Goal: Transaction & Acquisition: Purchase product/service

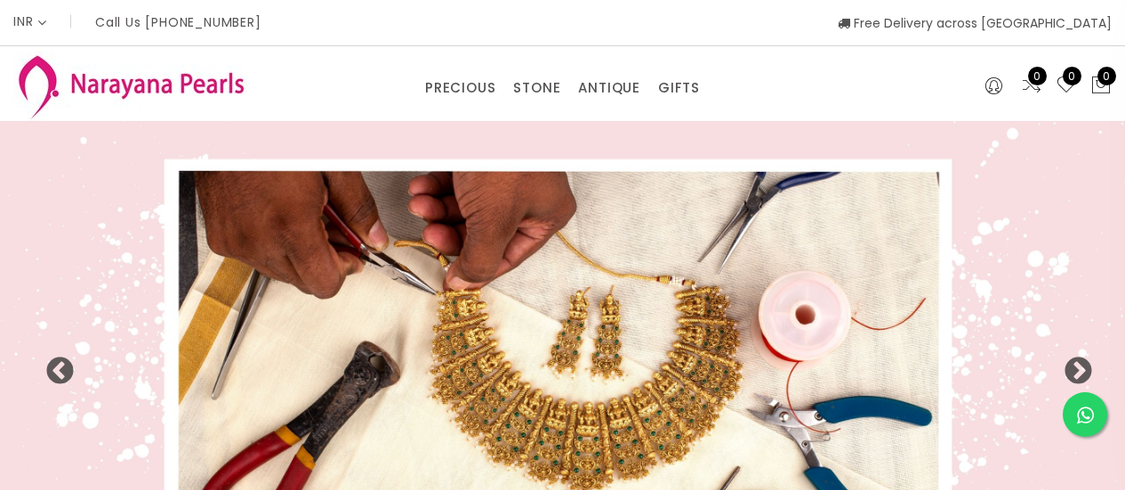
select select "INR"
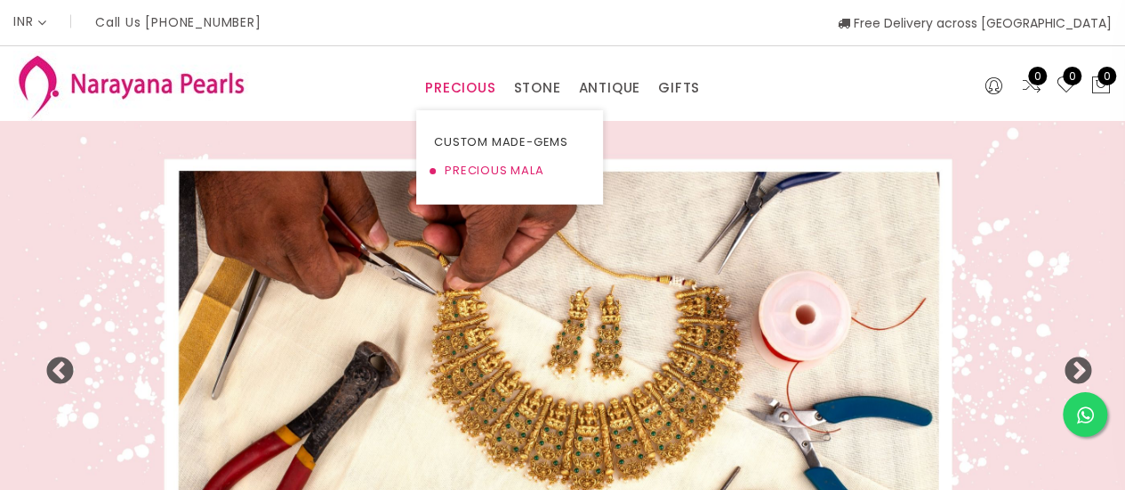
click at [493, 171] on link "PRECIOUS MALA" at bounding box center [509, 171] width 151 height 28
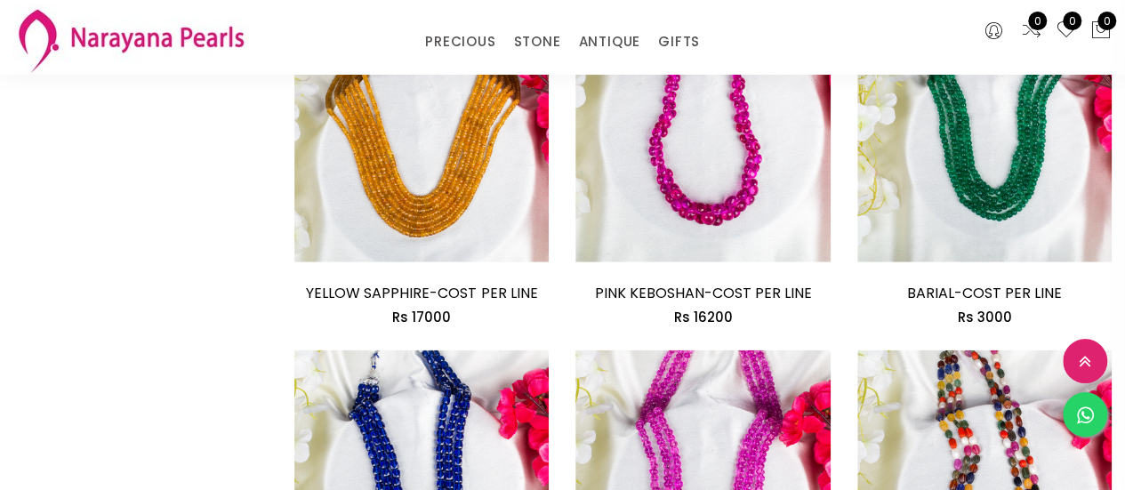
scroll to position [2046, 0]
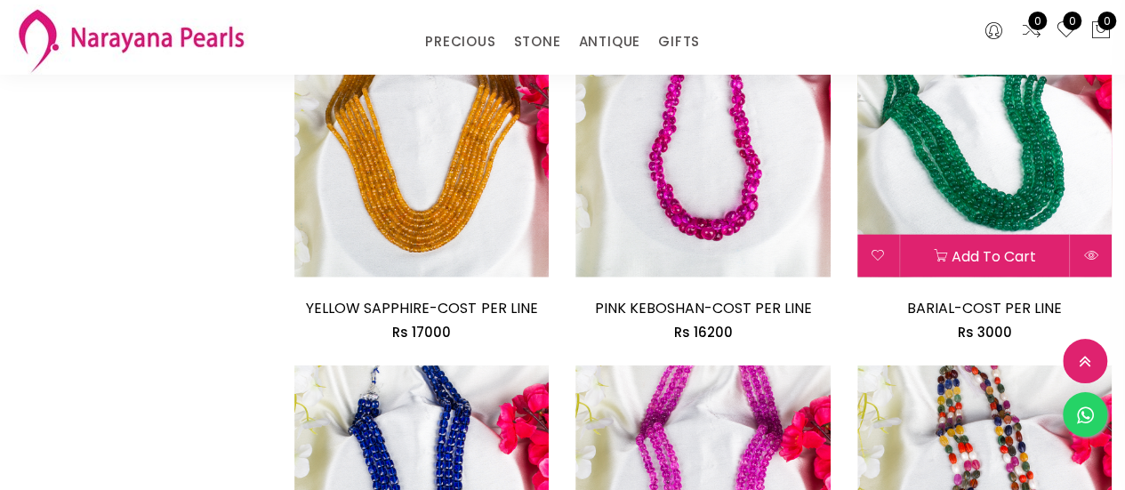
click at [985, 181] on img at bounding box center [984, 150] width 254 height 254
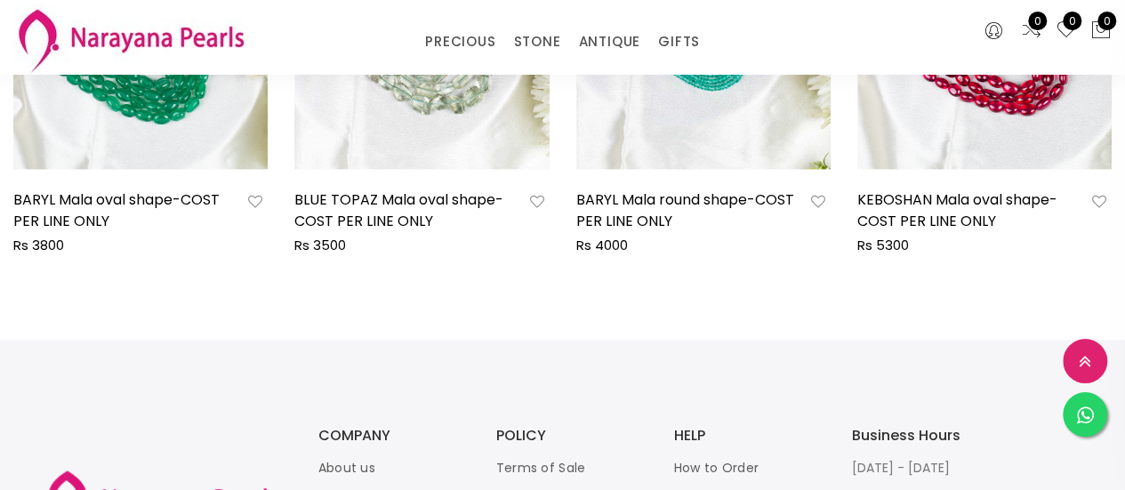
scroll to position [1067, 0]
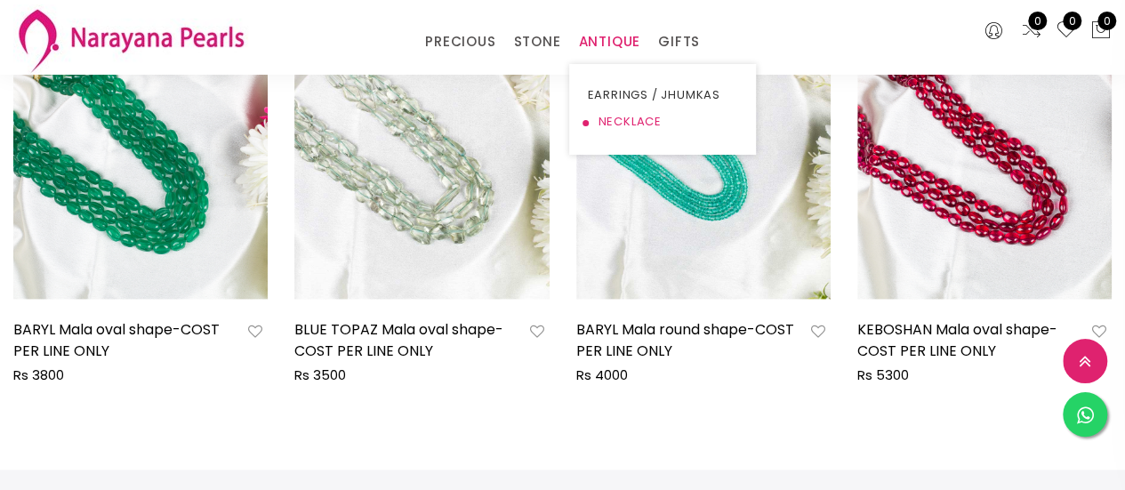
click at [619, 124] on link "NECKLACE" at bounding box center [662, 122] width 151 height 27
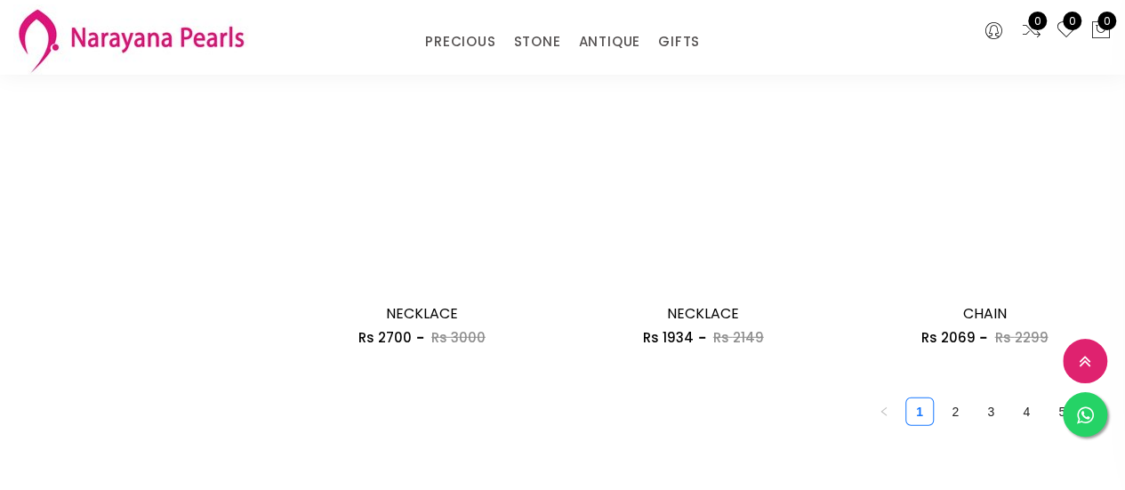
scroll to position [2313, 0]
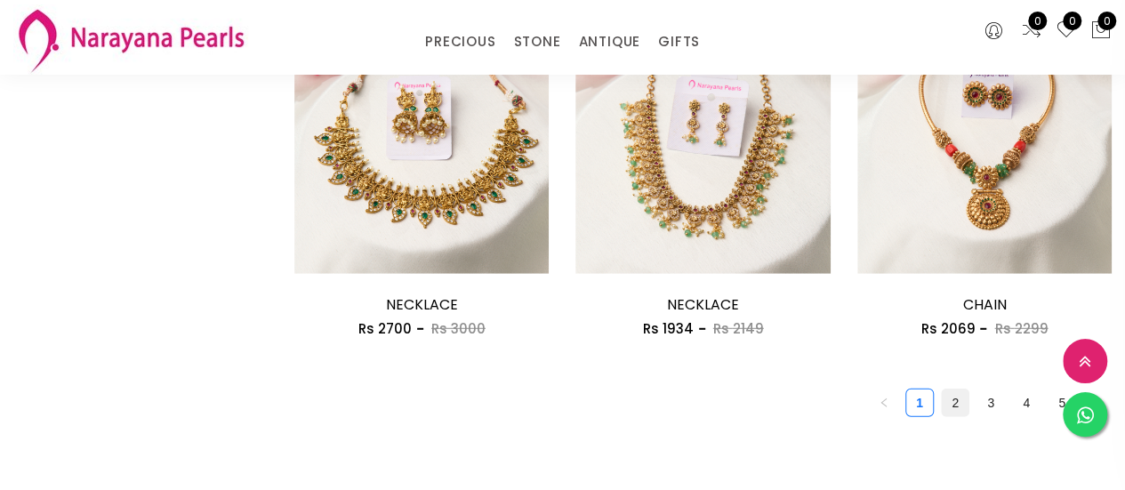
click at [946, 406] on link "2" at bounding box center [955, 403] width 27 height 27
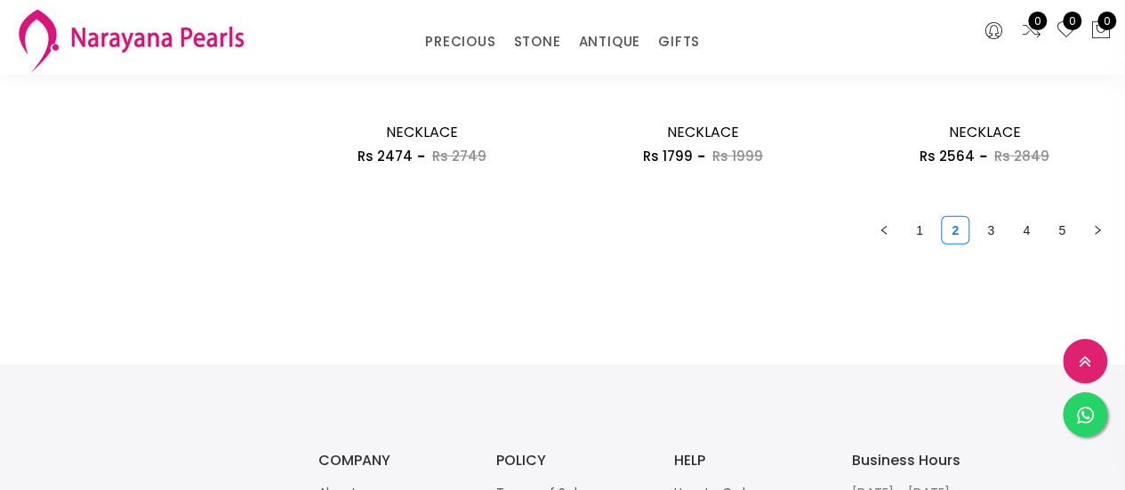
scroll to position [2491, 0]
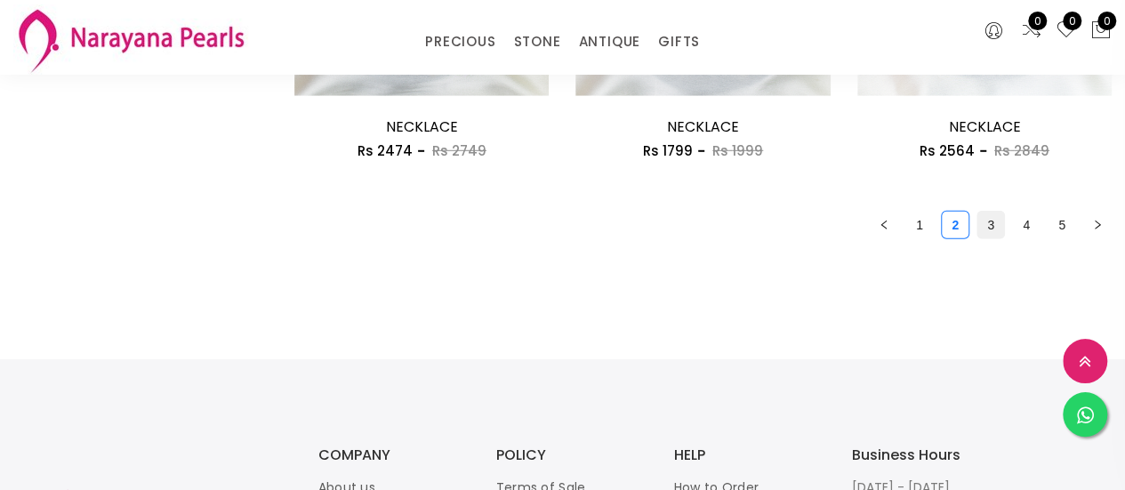
click at [992, 222] on link "3" at bounding box center [991, 225] width 27 height 27
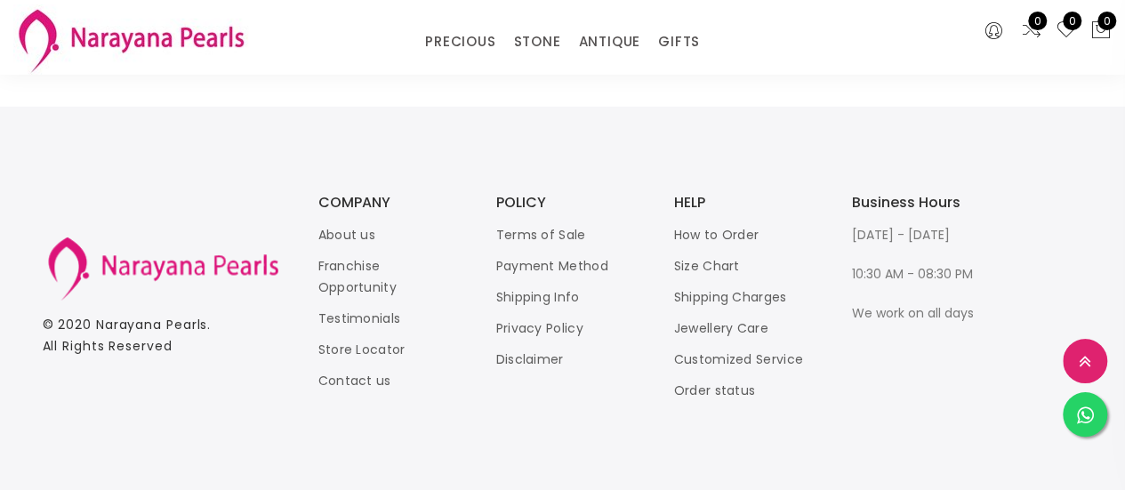
scroll to position [2478, 0]
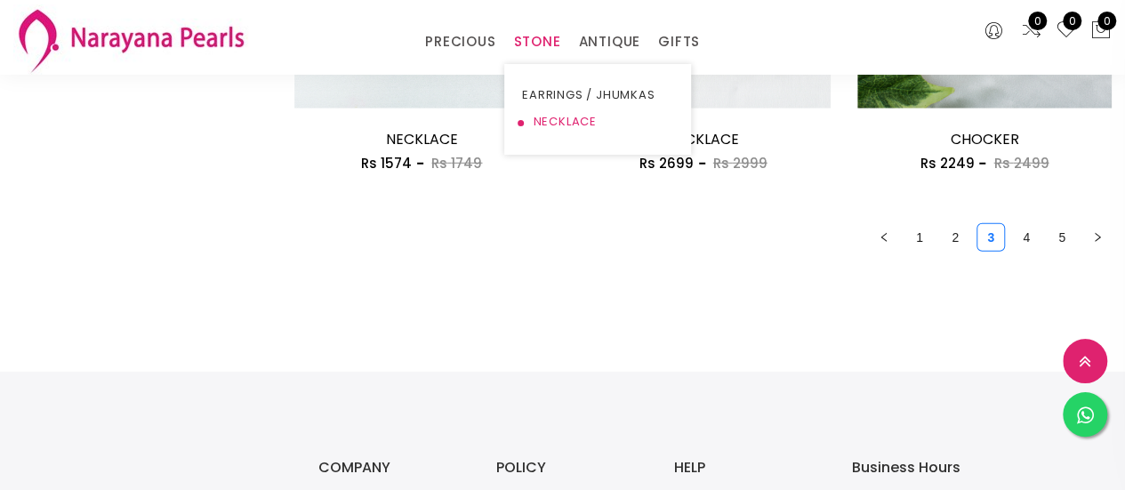
click at [567, 116] on link "NECKLACE" at bounding box center [597, 122] width 151 height 27
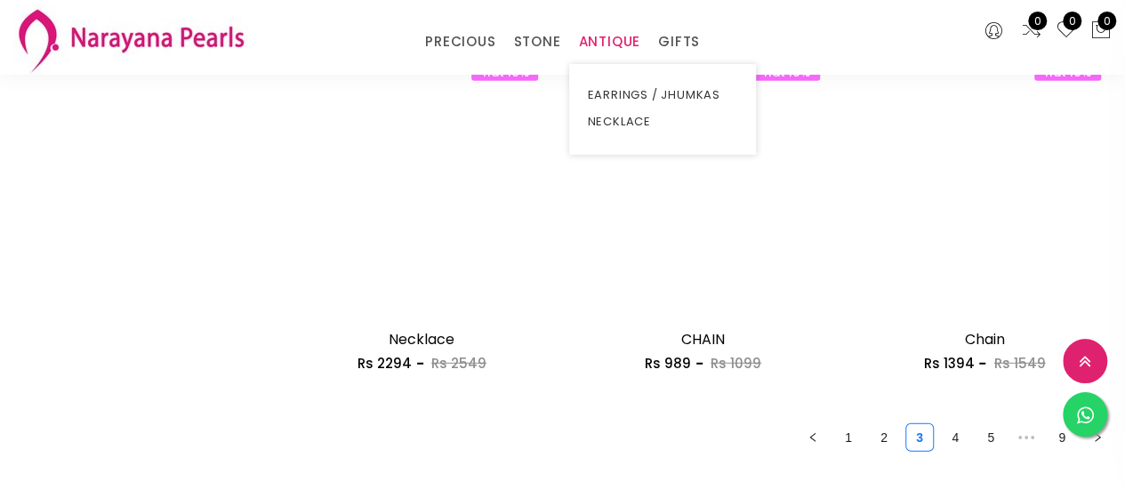
scroll to position [2478, 0]
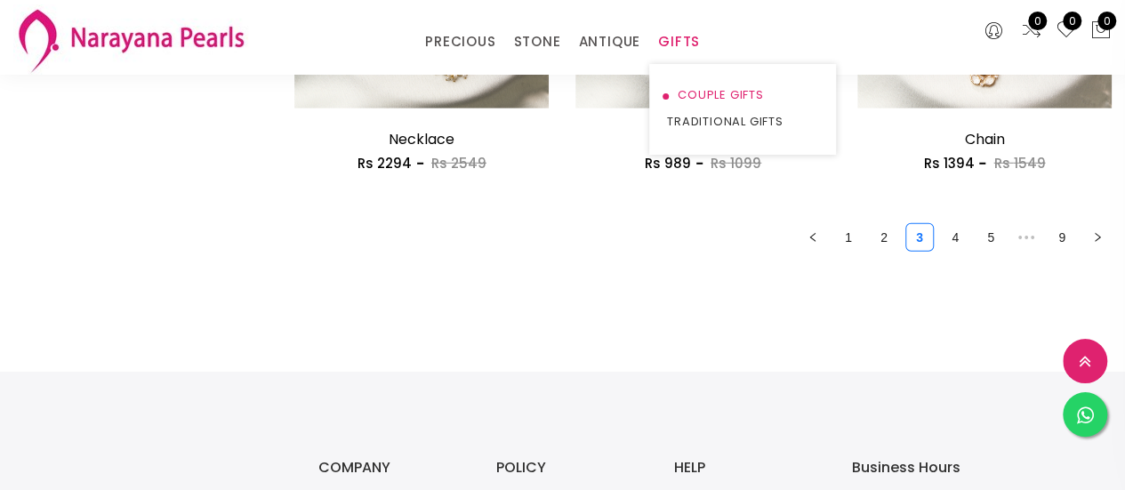
click at [712, 93] on link "COUPLE GIFTS" at bounding box center [742, 95] width 151 height 27
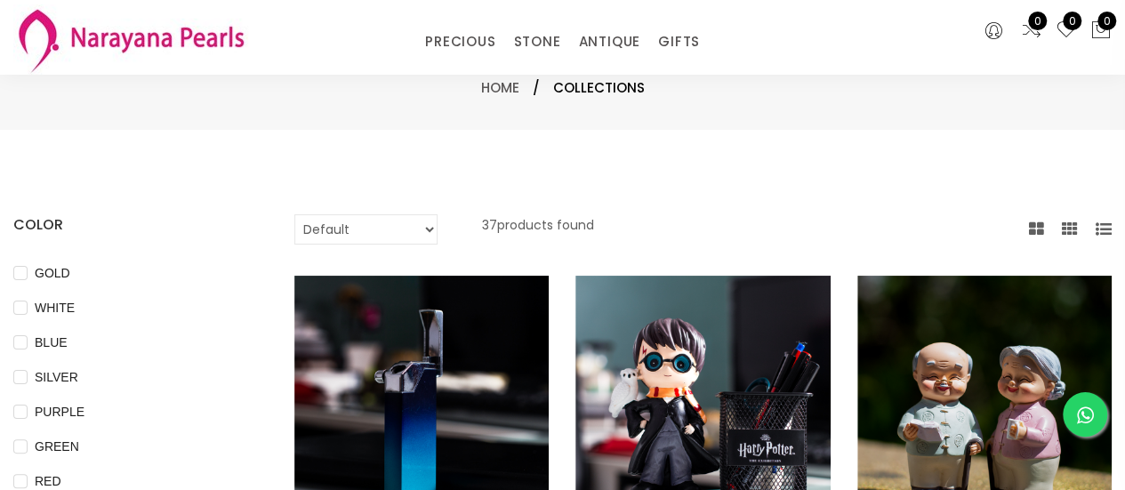
scroll to position [178, 0]
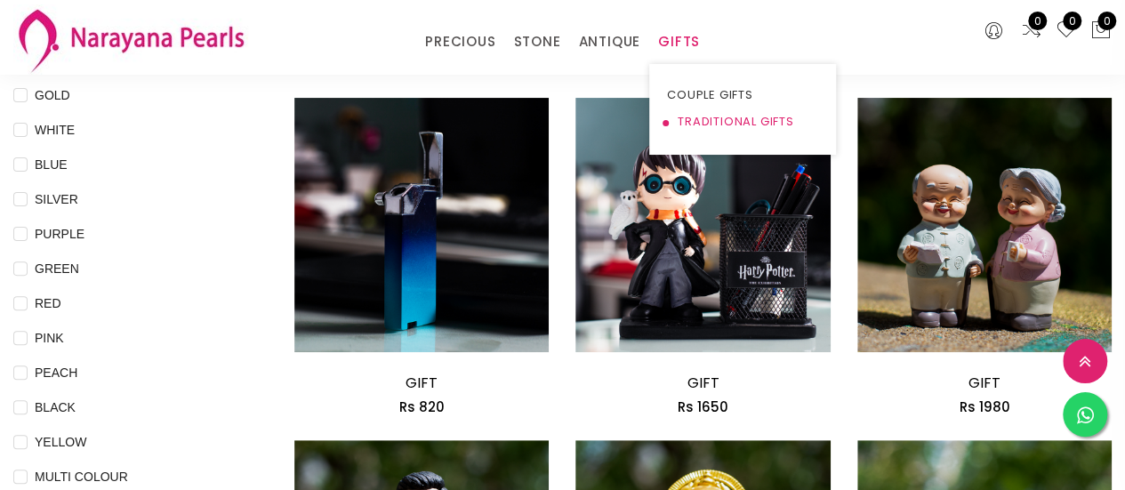
click at [701, 117] on link "TRADITIONAL GIFTS" at bounding box center [742, 122] width 151 height 27
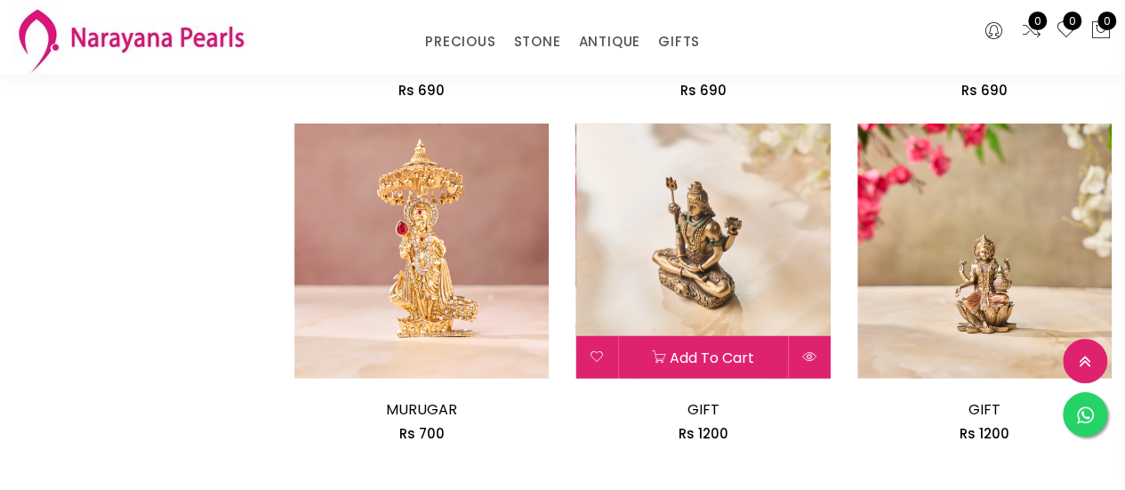
scroll to position [2402, 0]
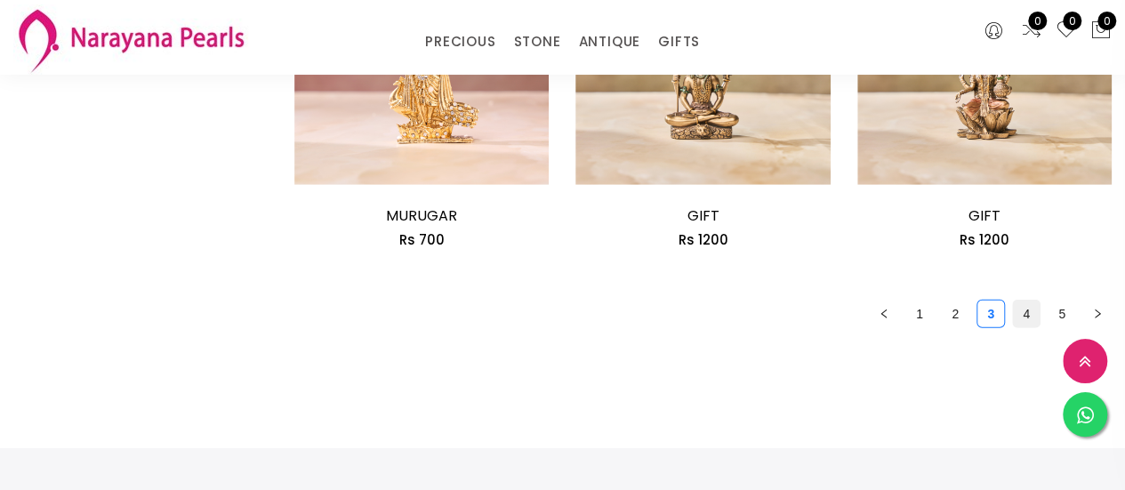
click at [1026, 319] on link "4" at bounding box center [1026, 314] width 27 height 27
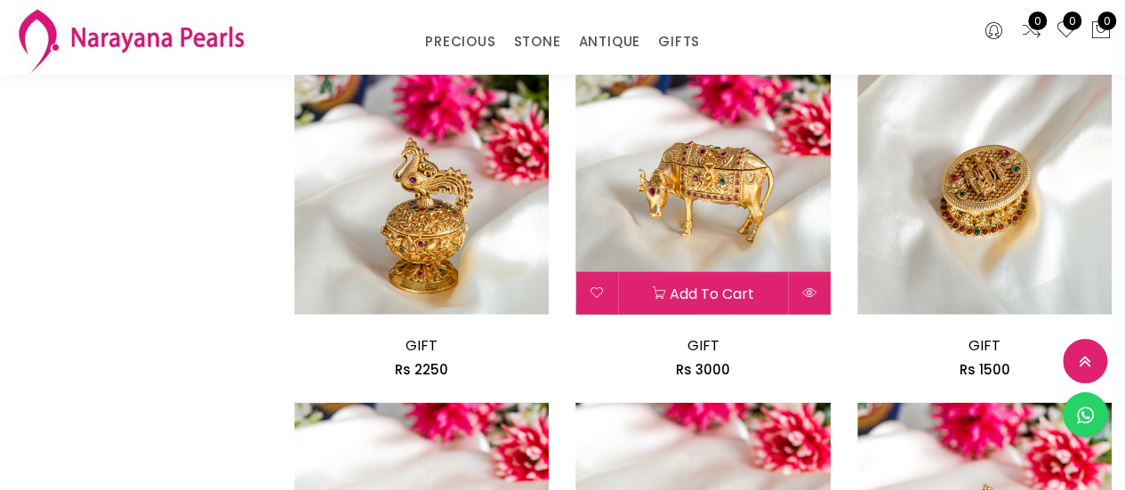
scroll to position [1957, 0]
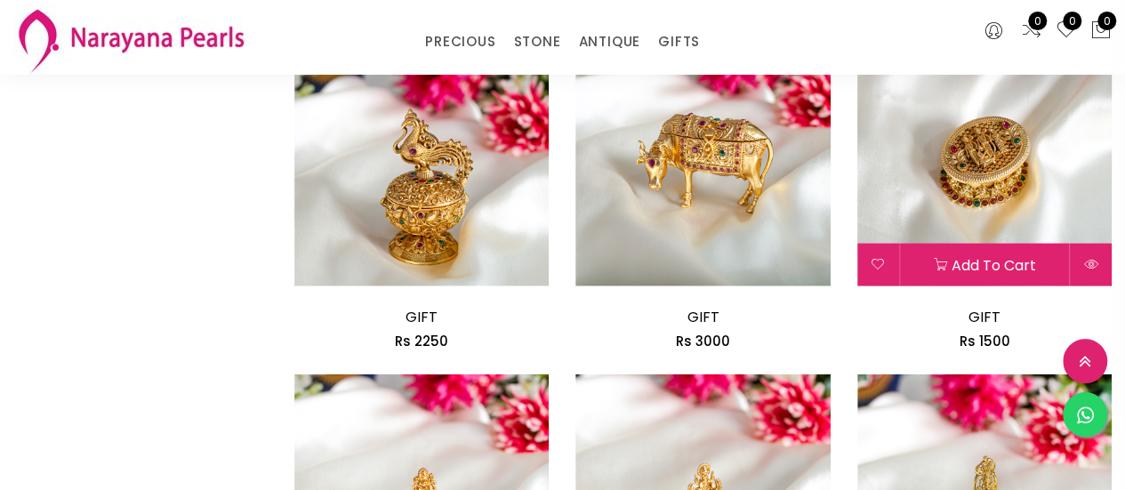
click at [1037, 188] on img at bounding box center [984, 159] width 254 height 254
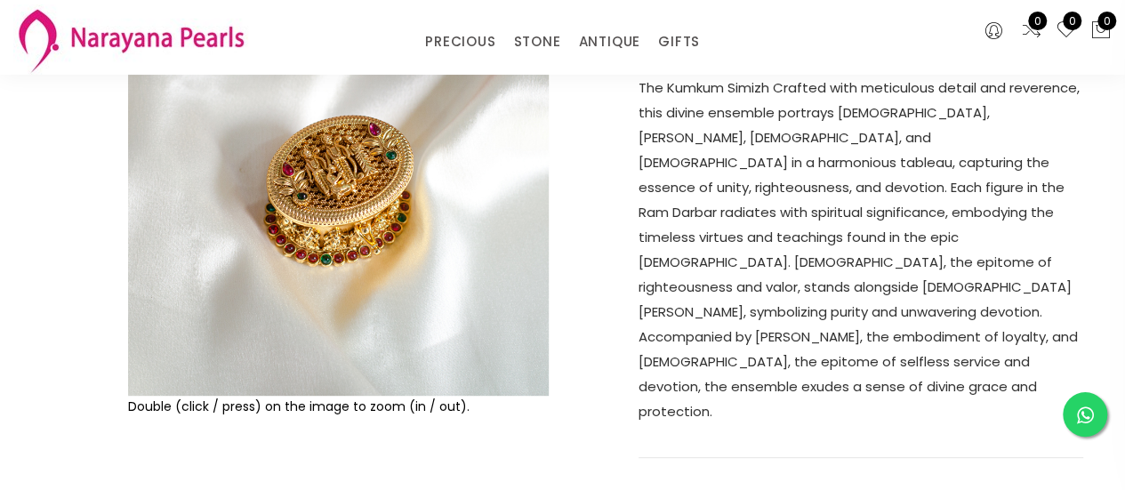
scroll to position [267, 0]
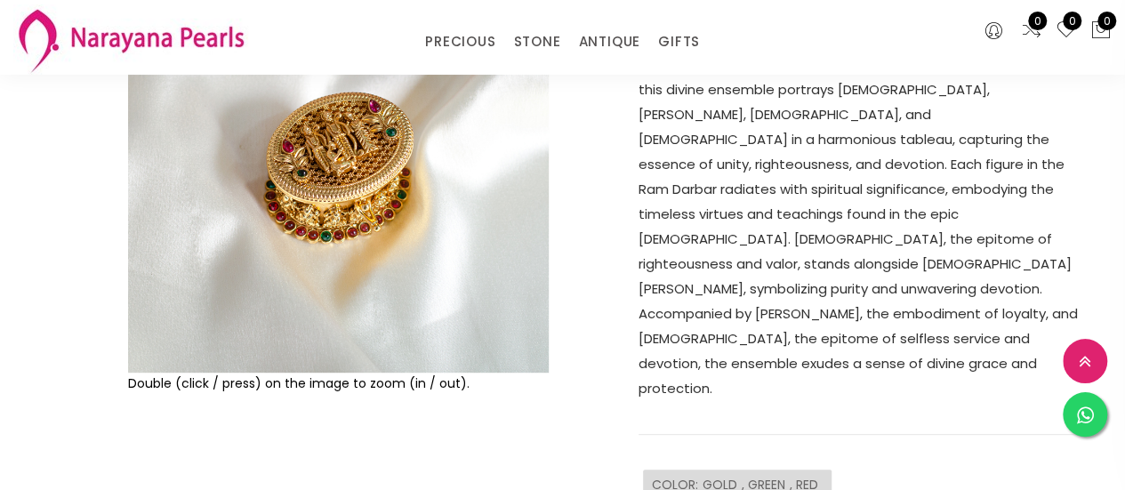
click at [423, 246] on img at bounding box center [338, 162] width 421 height 421
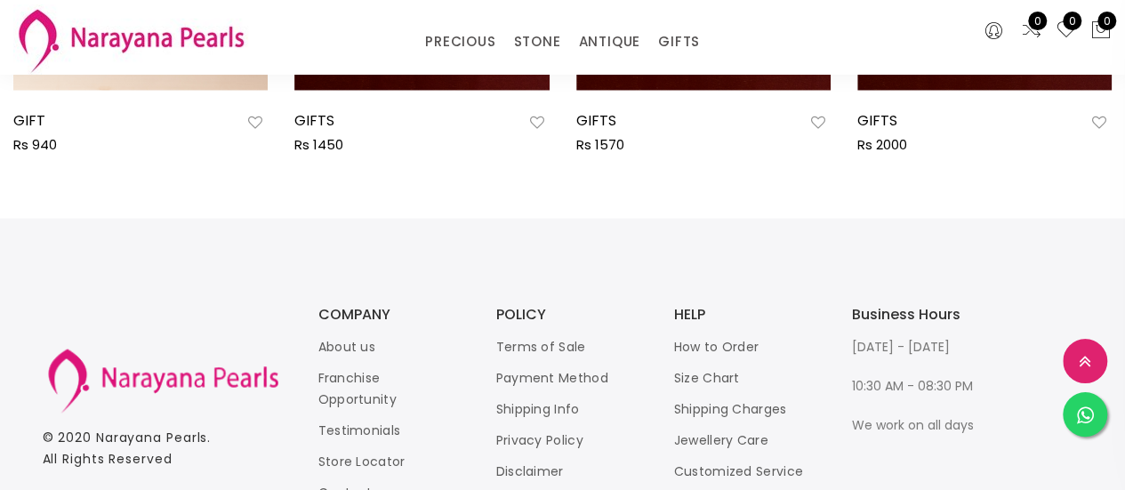
scroll to position [1156, 0]
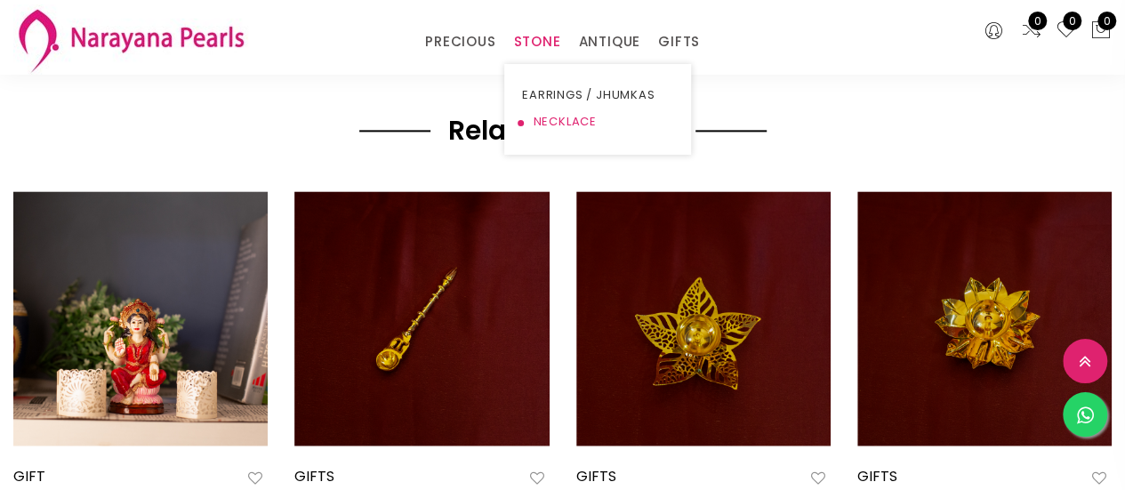
click at [542, 120] on link "NECKLACE" at bounding box center [597, 122] width 151 height 27
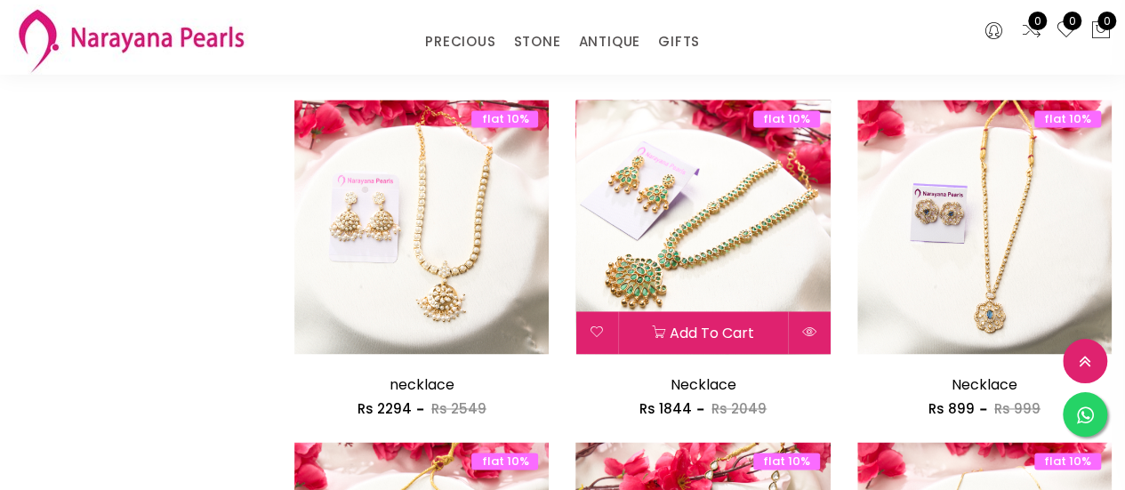
scroll to position [1245, 0]
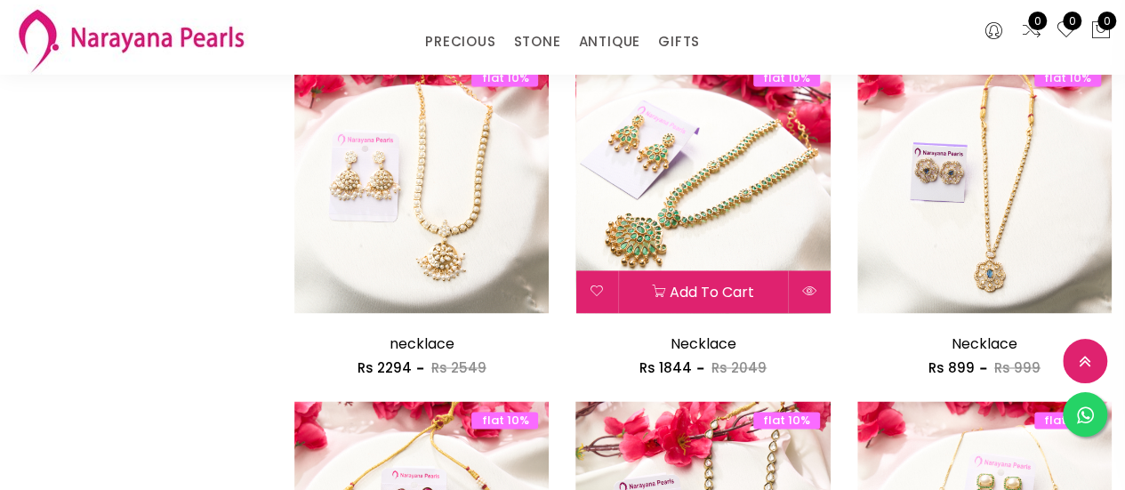
click at [716, 203] on img at bounding box center [703, 186] width 254 height 254
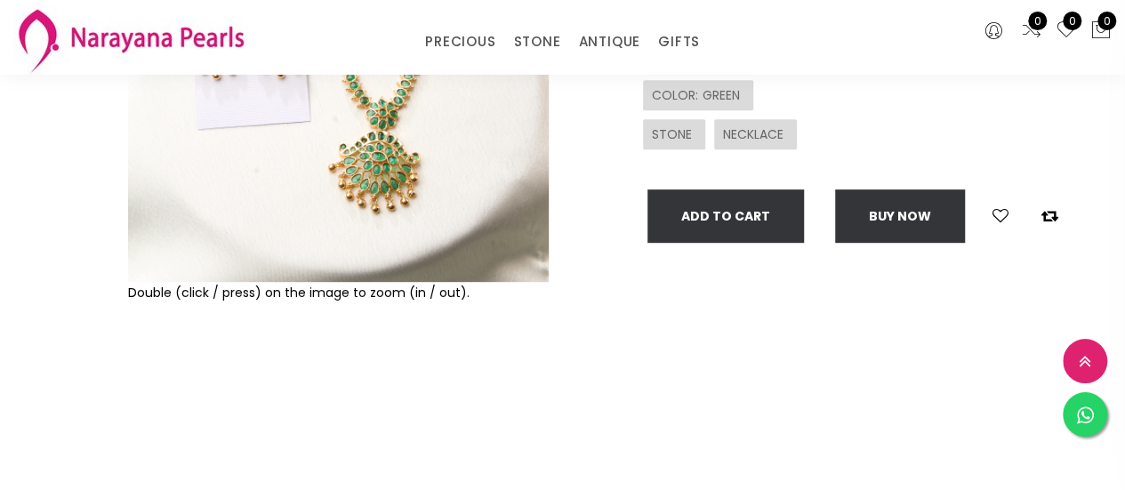
scroll to position [445, 0]
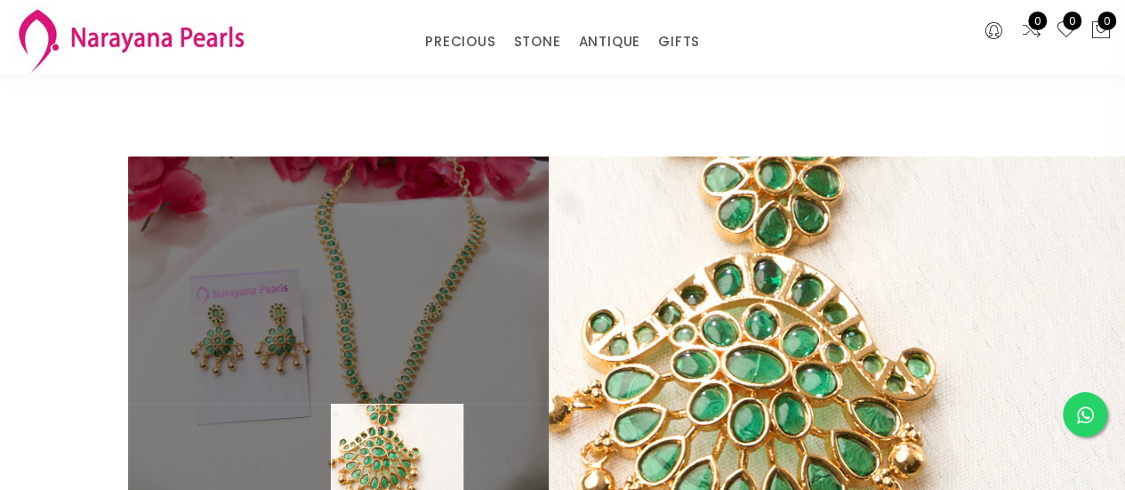
scroll to position [89, 0]
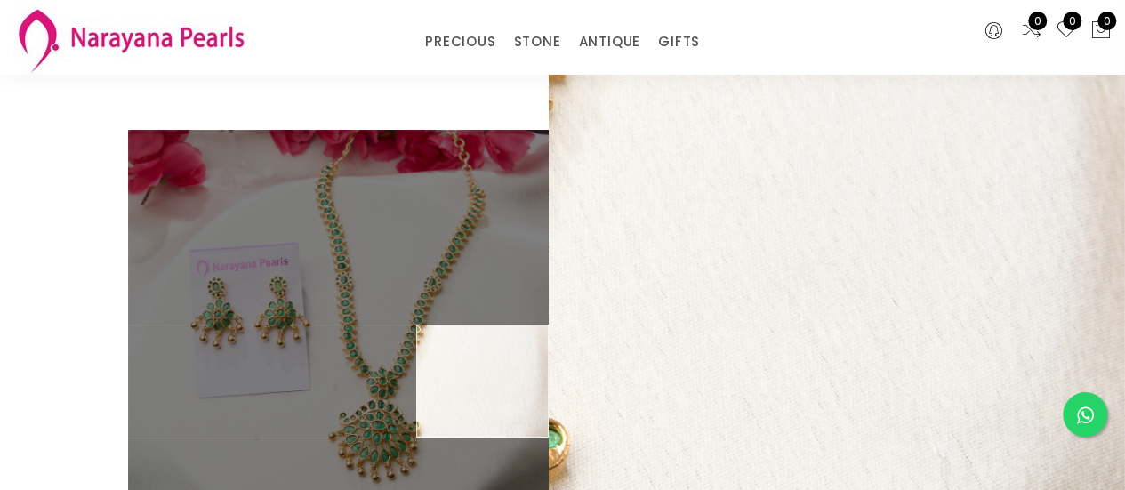
click at [608, 360] on div "Necklace sku : NLTPGR10002049062541001-1201 Rs 1844 Rs 2049 "Elegant green neck…" at bounding box center [830, 410] width 534 height 560
click at [749, 336] on div "Necklace sku : NLTPGR10002049062541001-1201 Rs 1844 Rs 2049 "Elegant green neck…" at bounding box center [861, 321] width 445 height 382
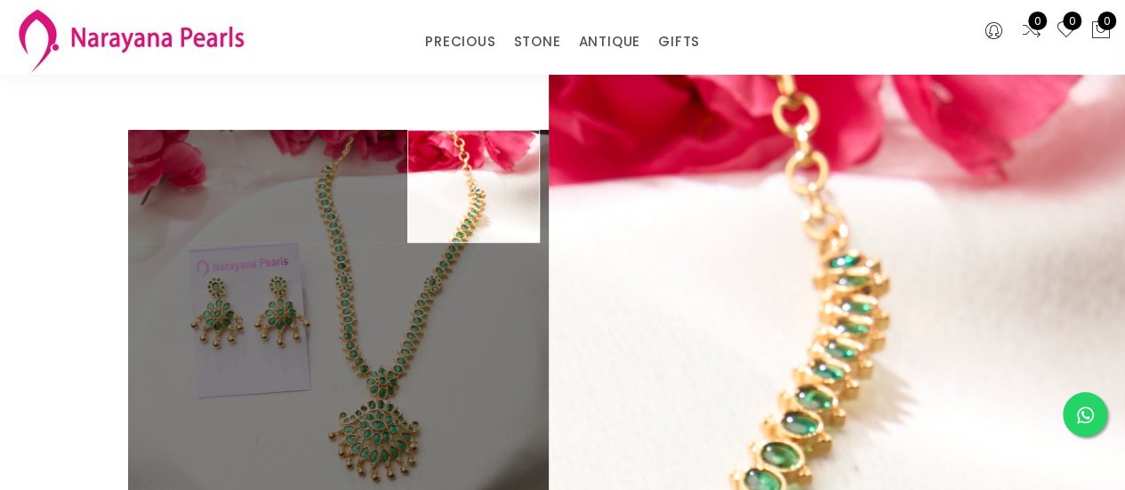
click at [474, 135] on img at bounding box center [338, 340] width 421 height 421
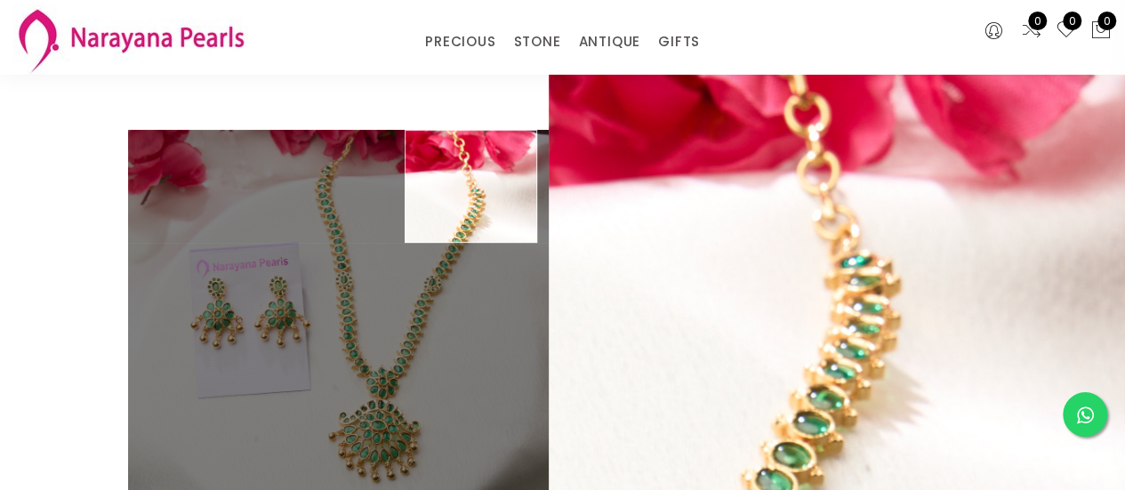
click at [464, 98] on div "Double (click / press) on the image to zoom (in / out). Necklace sku : NLTPGR10…" at bounding box center [562, 410] width 1125 height 738
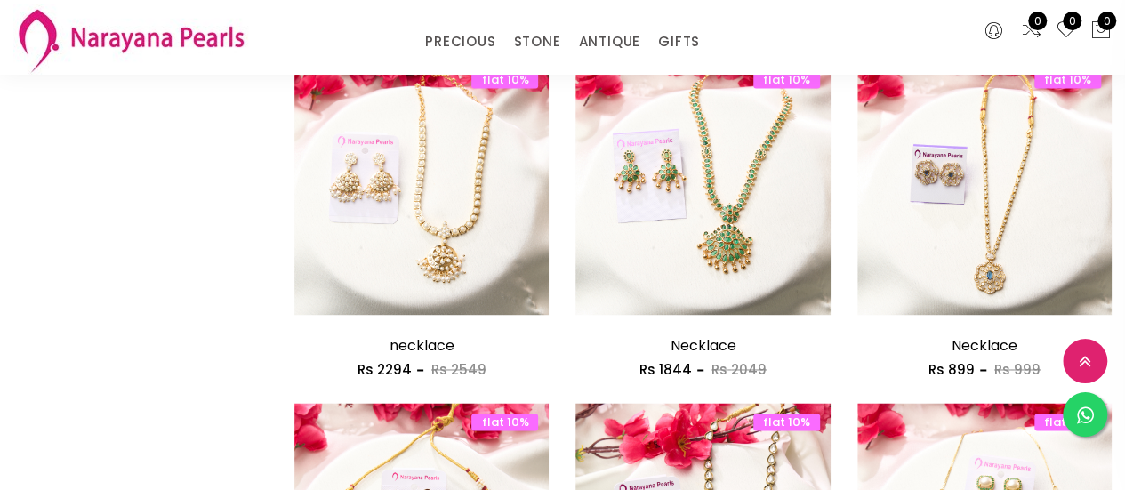
scroll to position [1245, 0]
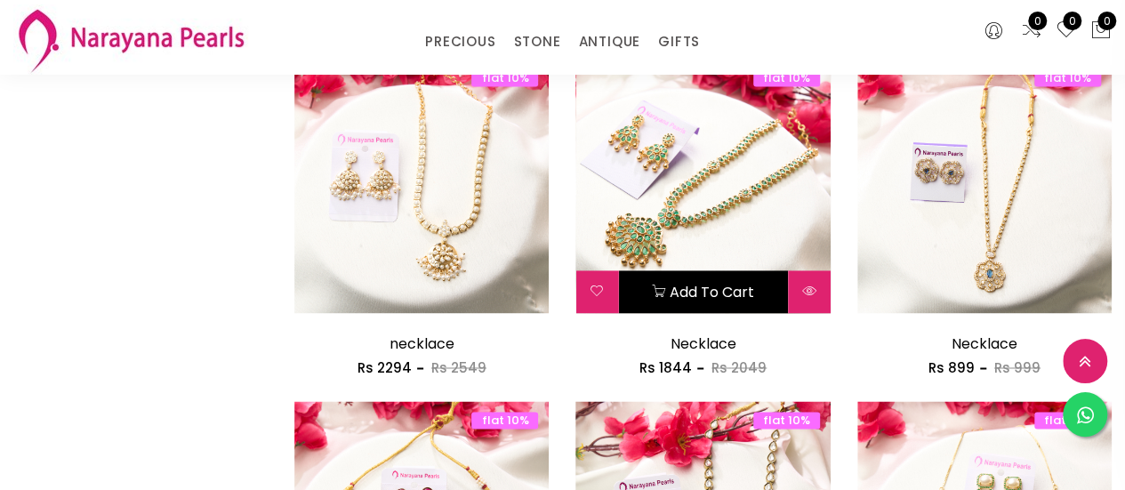
click at [720, 285] on button "Add to cart" at bounding box center [702, 291] width 169 height 43
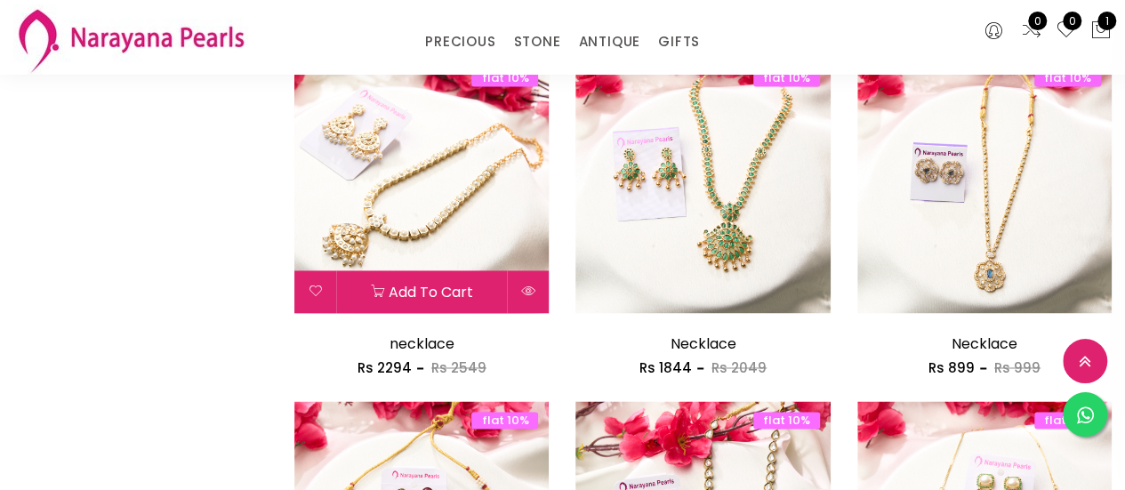
click at [448, 223] on img at bounding box center [421, 186] width 254 height 254
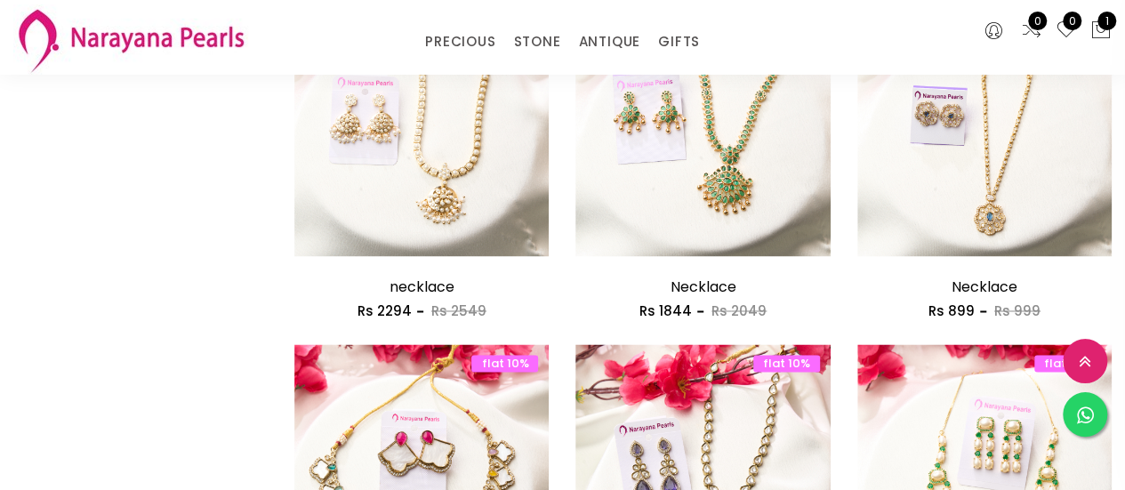
scroll to position [1331, 0]
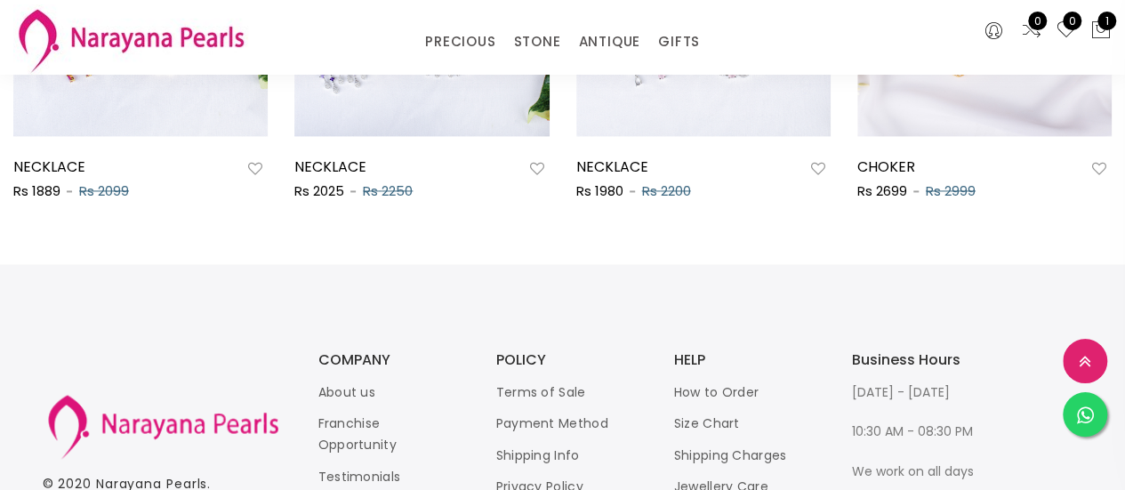
scroll to position [1334, 0]
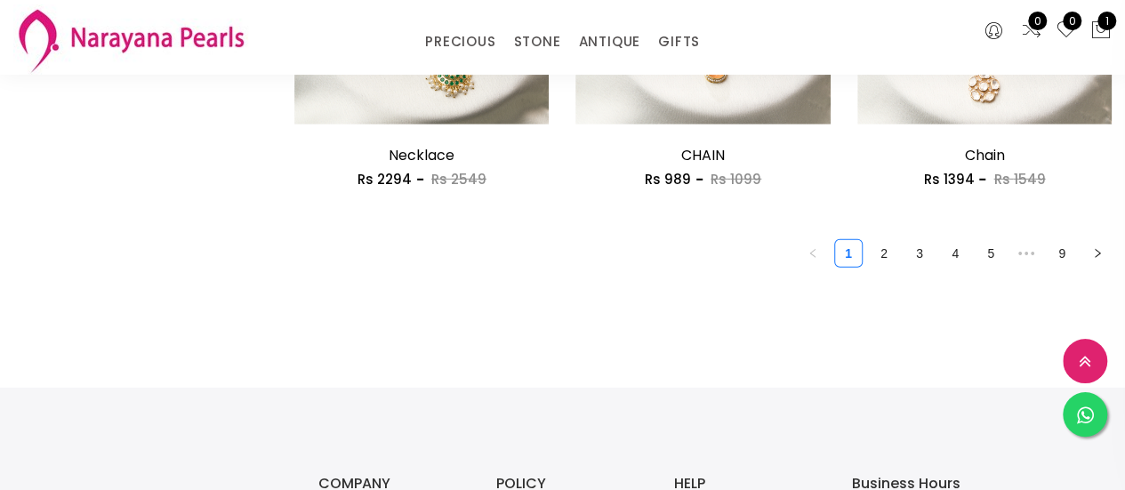
scroll to position [2491, 0]
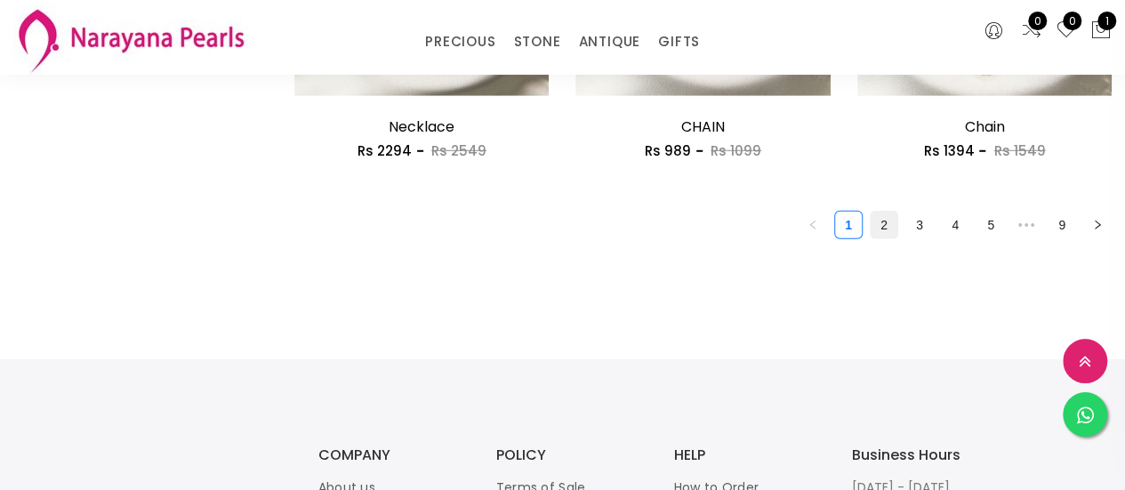
click at [886, 228] on link "2" at bounding box center [884, 225] width 27 height 27
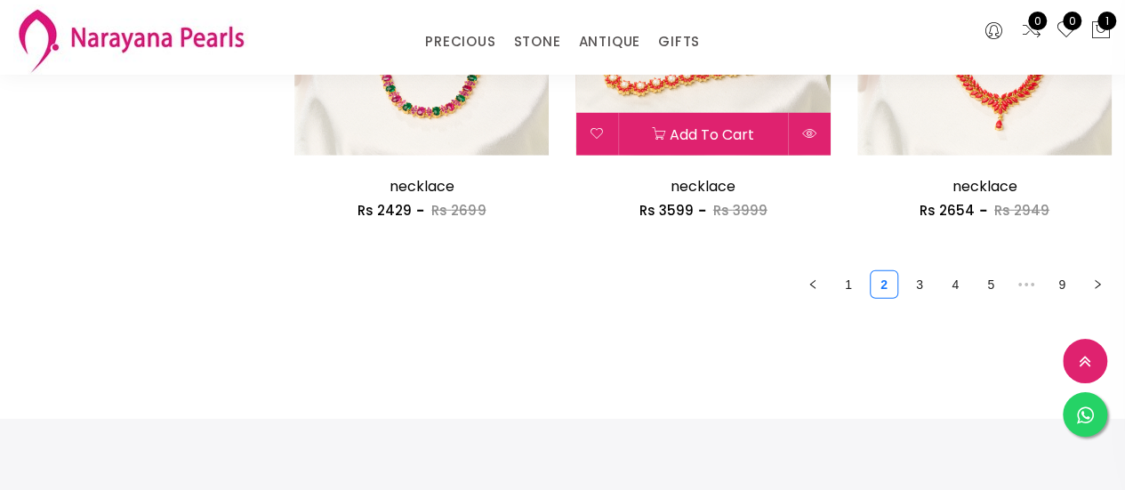
scroll to position [2580, 0]
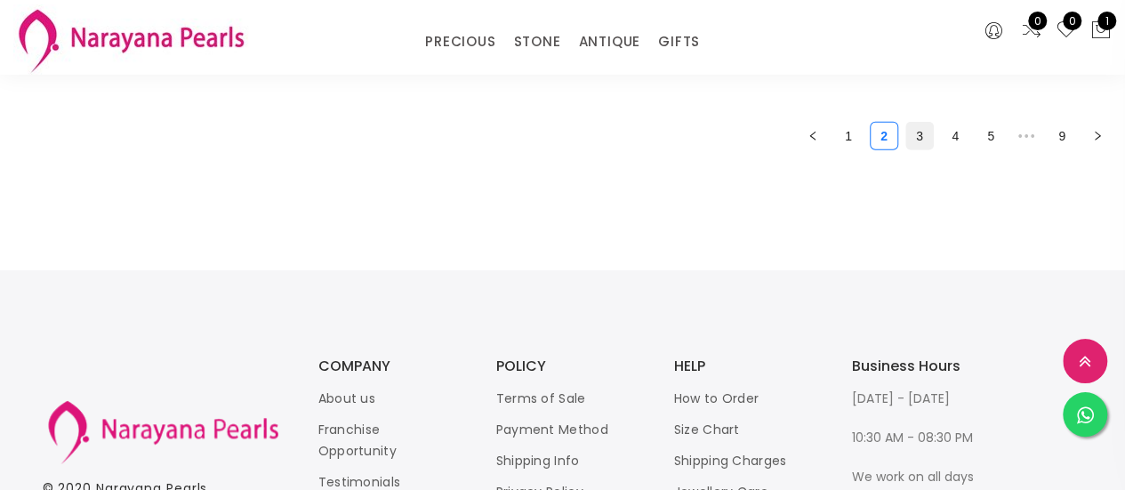
click at [910, 144] on link "3" at bounding box center [919, 136] width 27 height 27
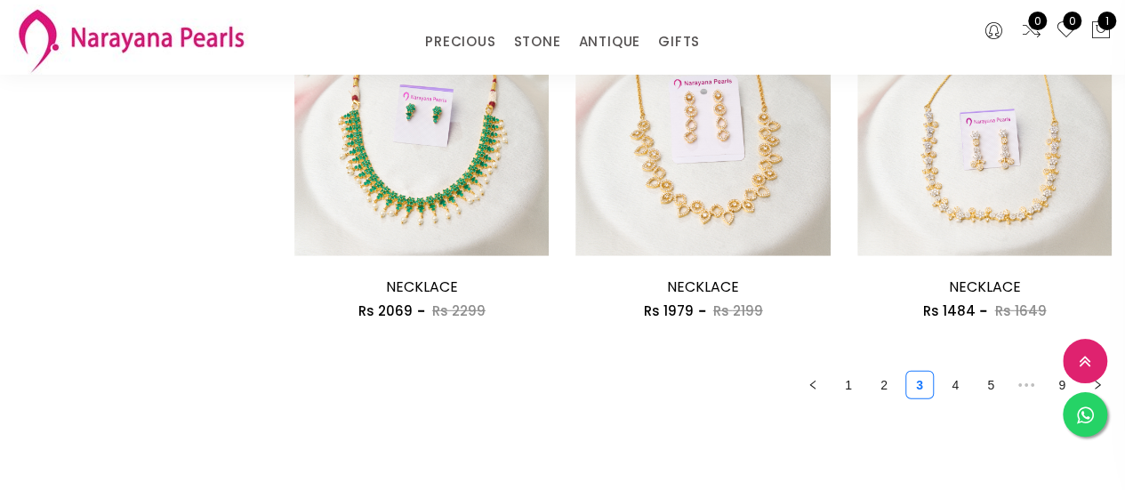
scroll to position [2580, 0]
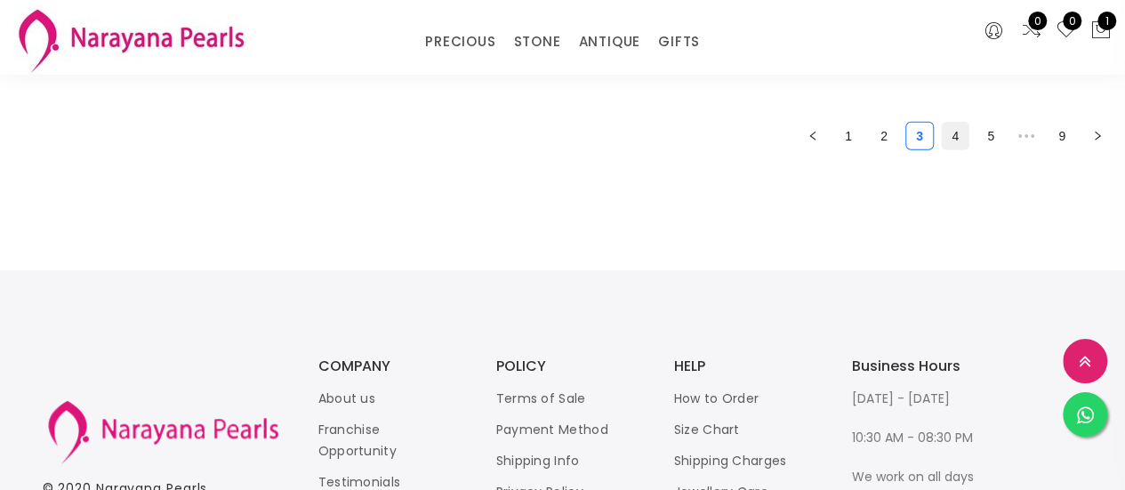
click at [954, 135] on link "4" at bounding box center [955, 136] width 27 height 27
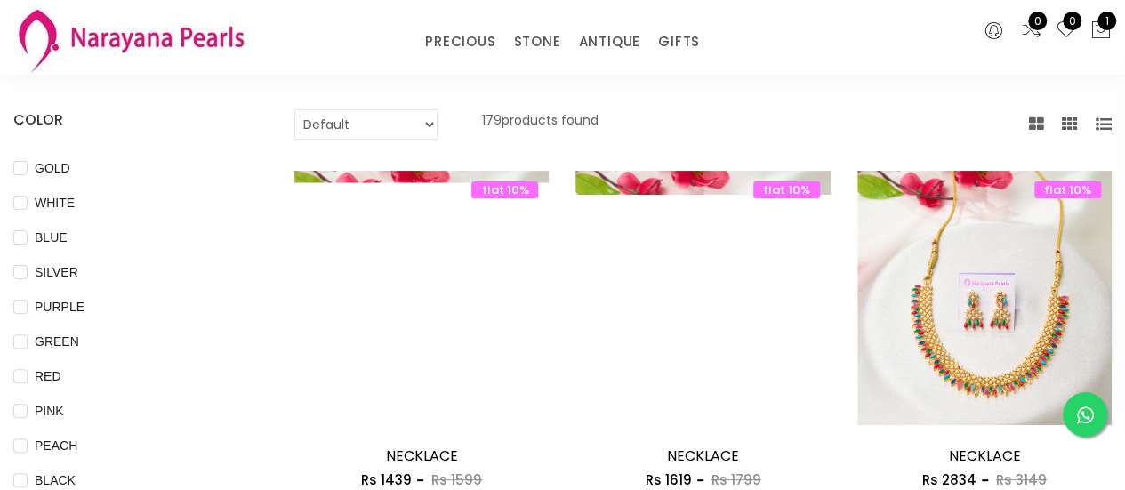
scroll to position [89, 0]
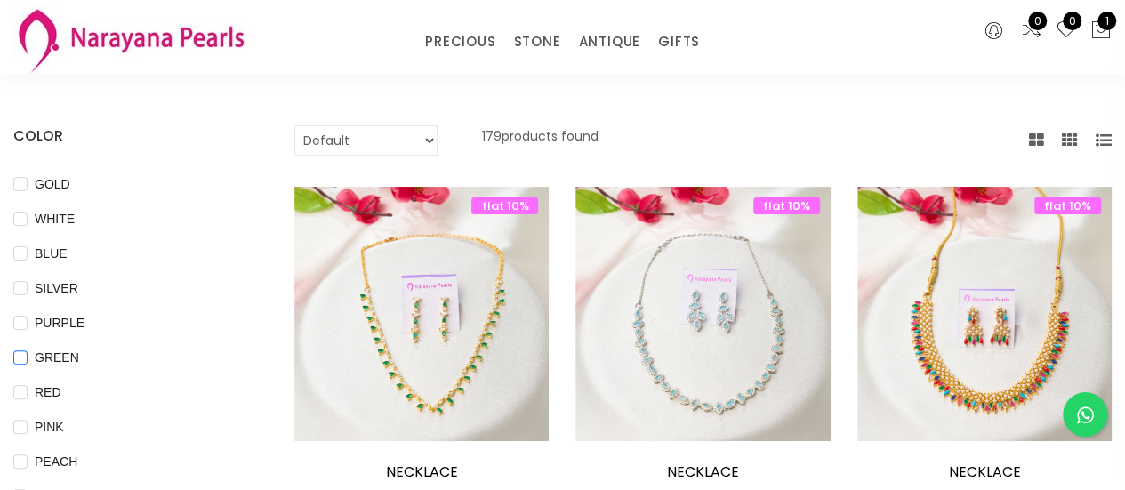
click at [61, 354] on span "GREEN" at bounding box center [57, 358] width 59 height 20
click at [28, 354] on input "GREEN" at bounding box center [20, 370] width 14 height 40
checkbox input "true"
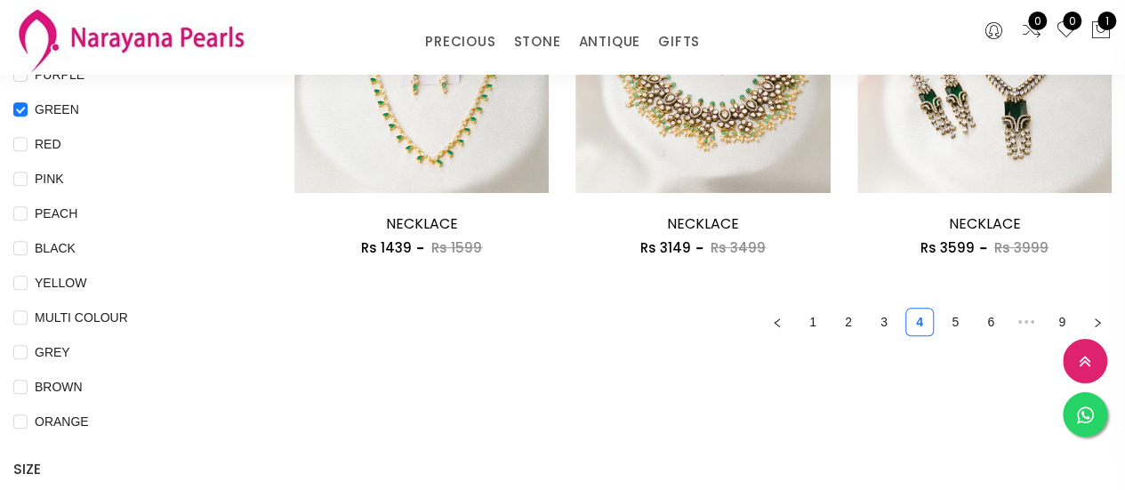
scroll to position [267, 0]
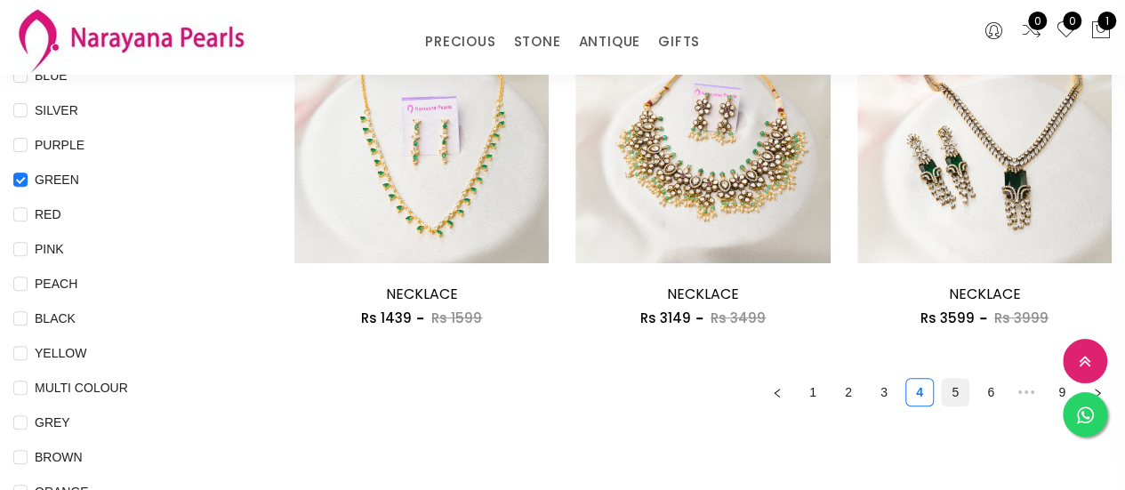
click at [946, 390] on link "5" at bounding box center [955, 392] width 27 height 27
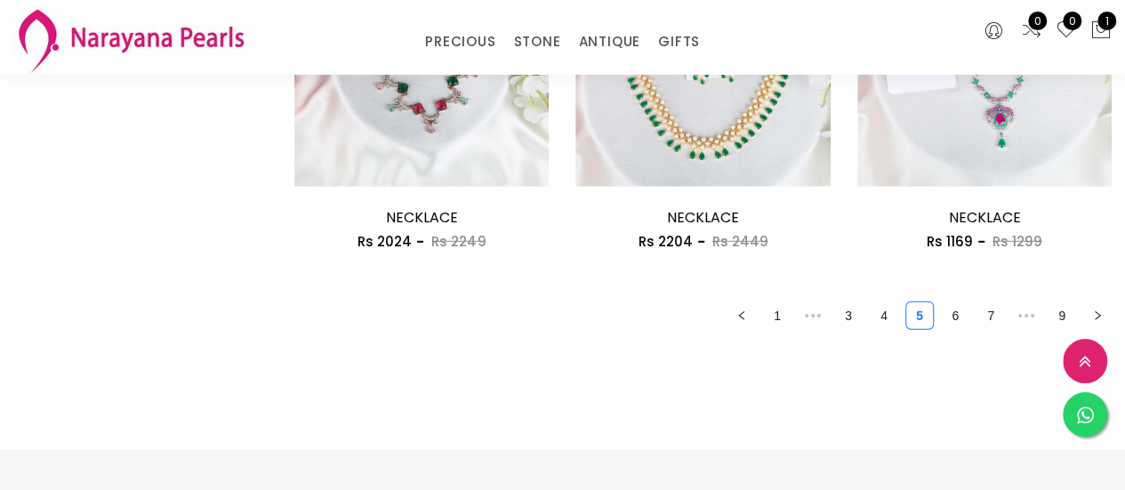
scroll to position [2491, 0]
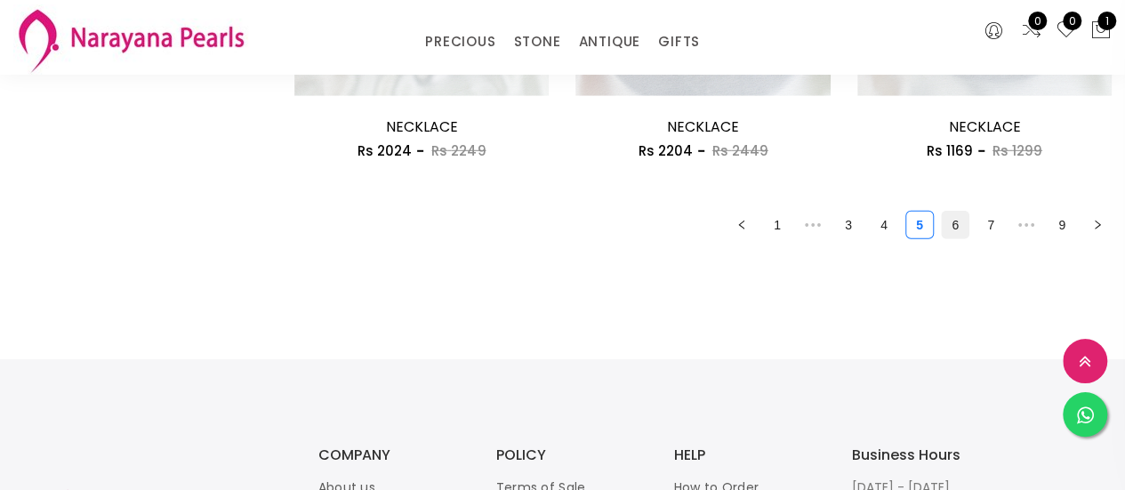
click at [957, 227] on link "6" at bounding box center [955, 225] width 27 height 27
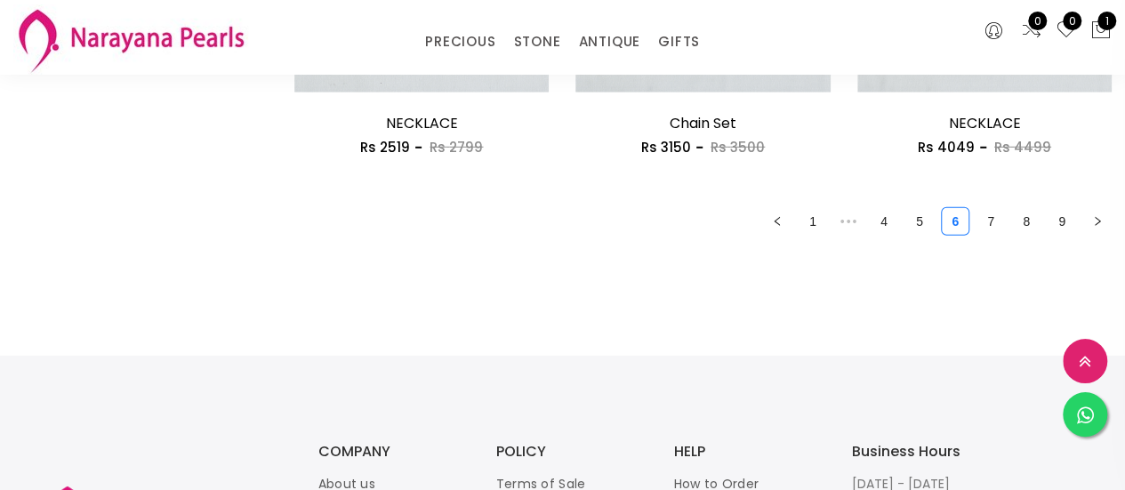
scroll to position [2491, 0]
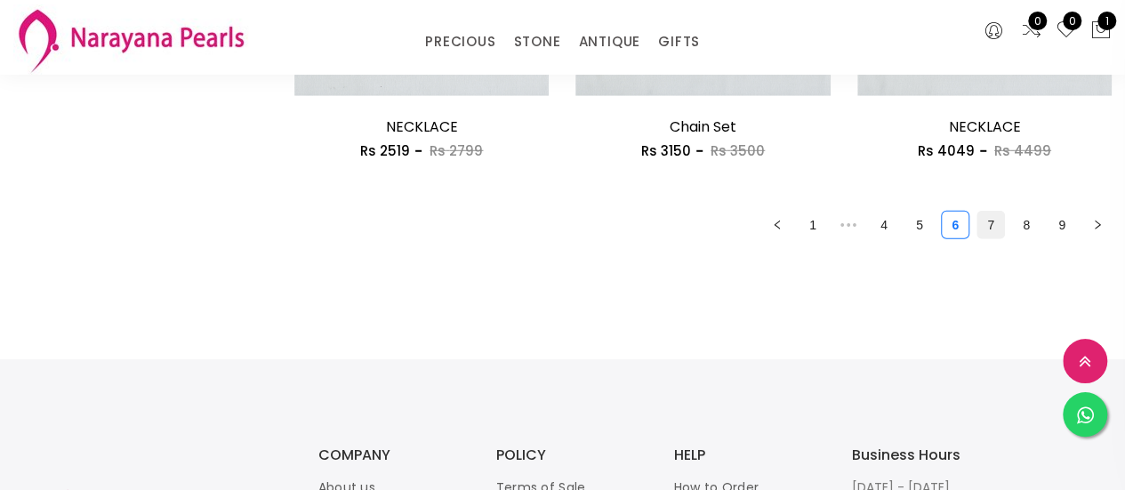
click at [986, 225] on link "7" at bounding box center [991, 225] width 27 height 27
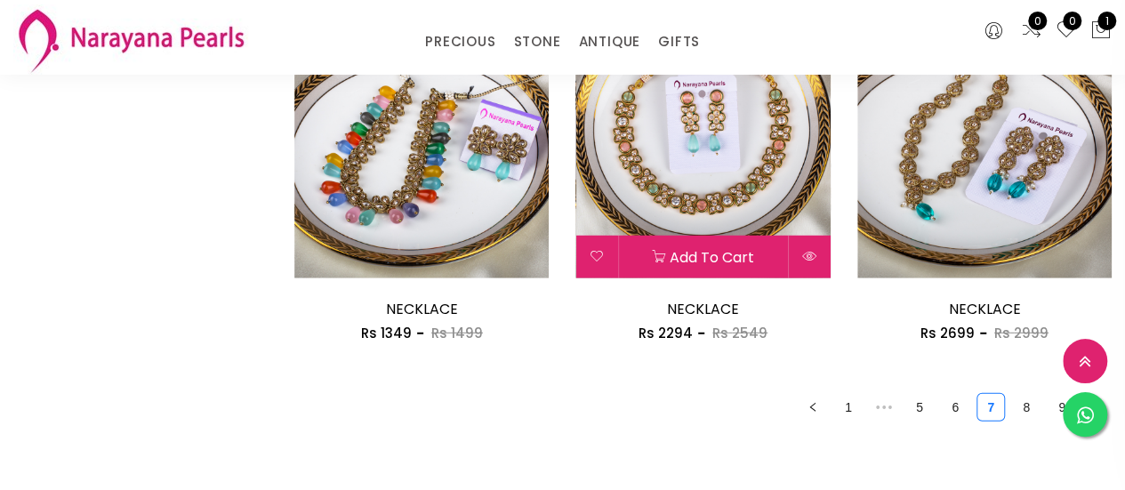
scroll to position [2313, 0]
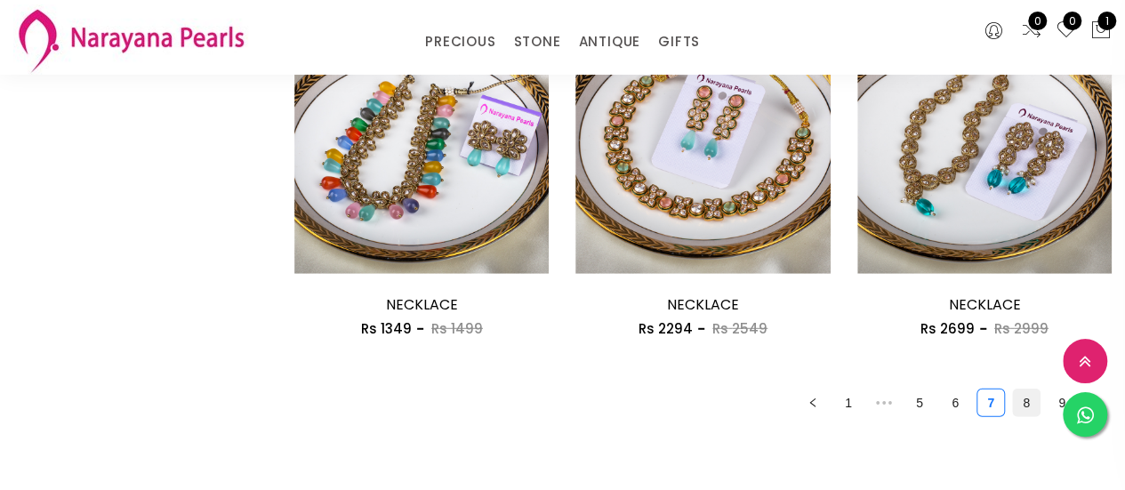
click at [1034, 406] on link "8" at bounding box center [1026, 403] width 27 height 27
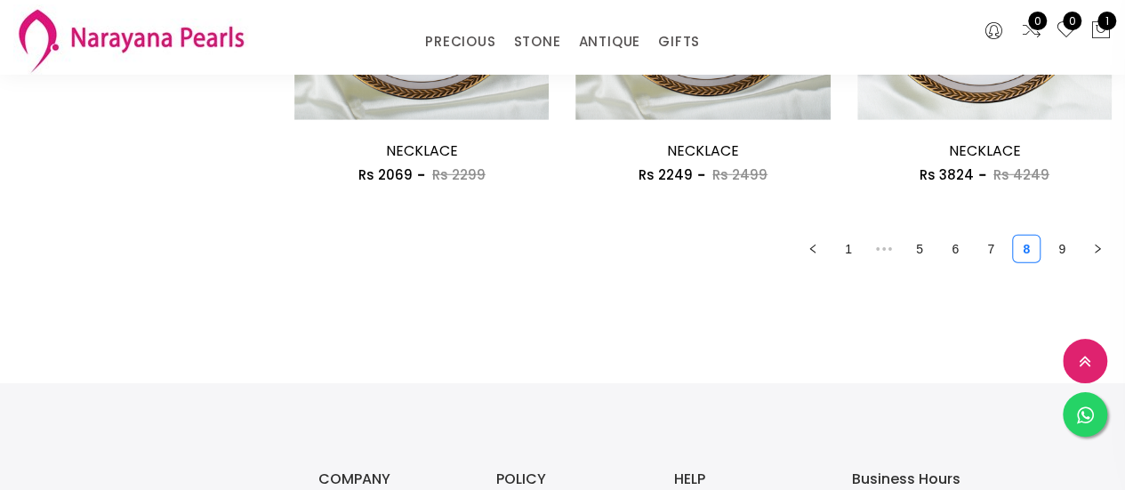
scroll to position [2491, 0]
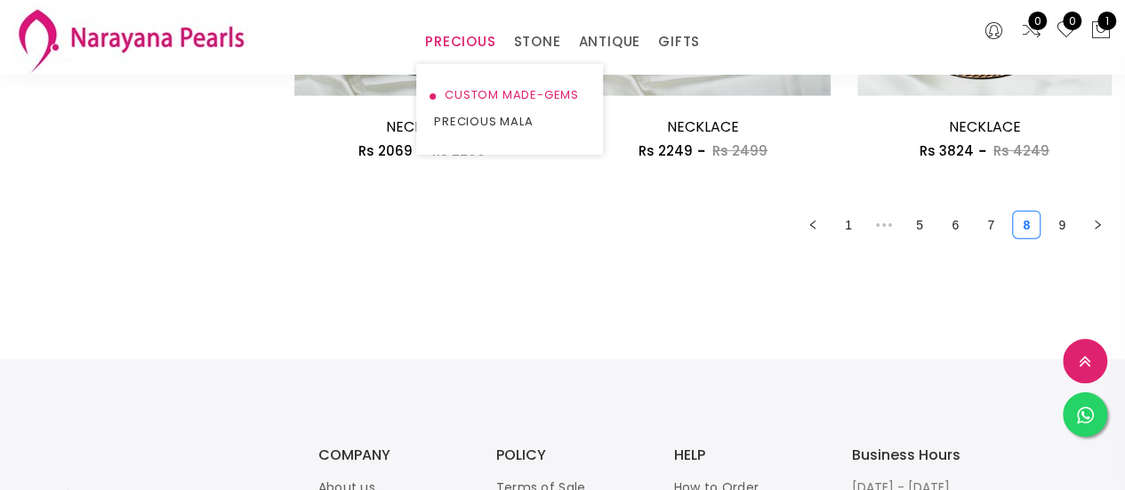
click at [507, 93] on link "CUSTOM MADE-GEMS" at bounding box center [509, 95] width 151 height 27
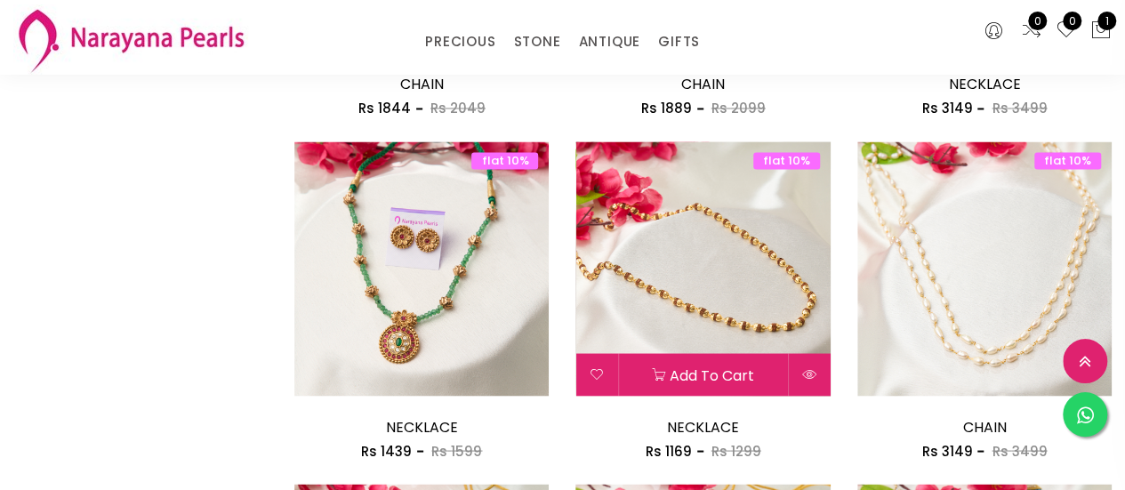
scroll to position [1545, 0]
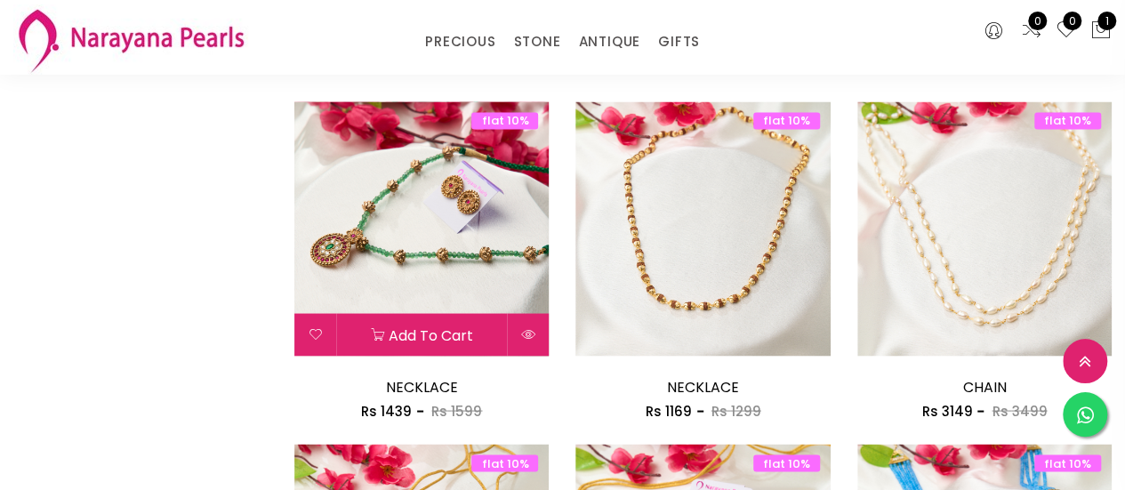
click at [479, 257] on img at bounding box center [421, 228] width 254 height 254
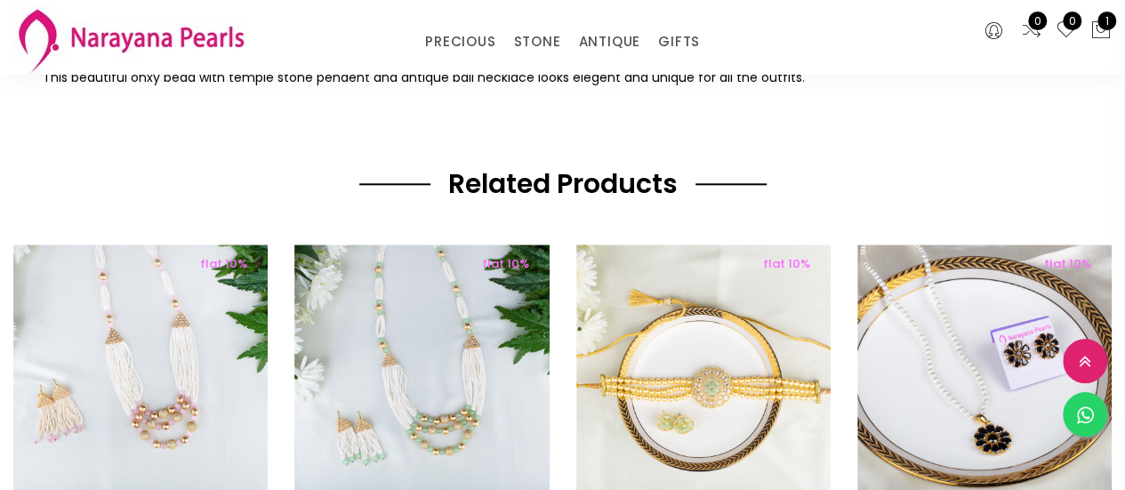
scroll to position [334, 0]
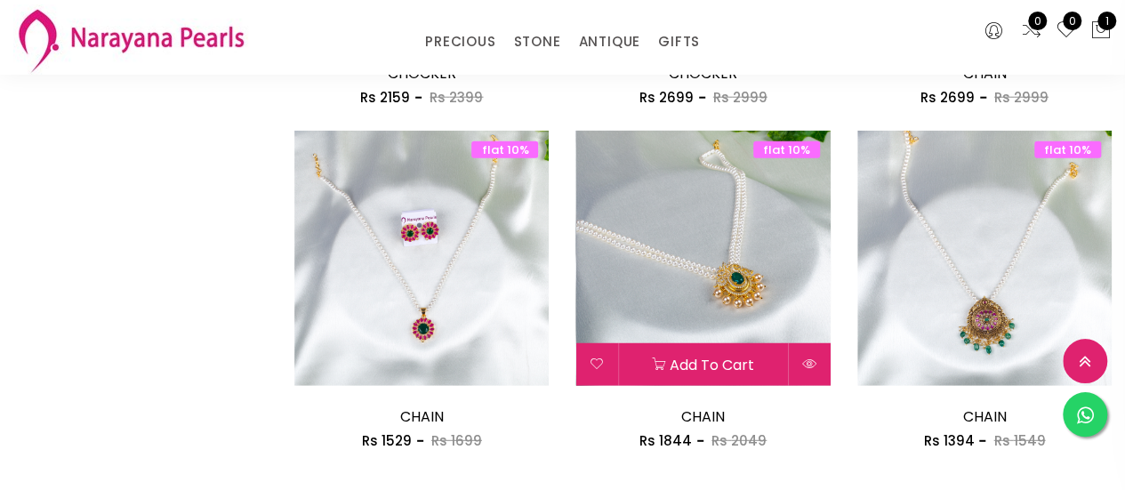
scroll to position [2491, 0]
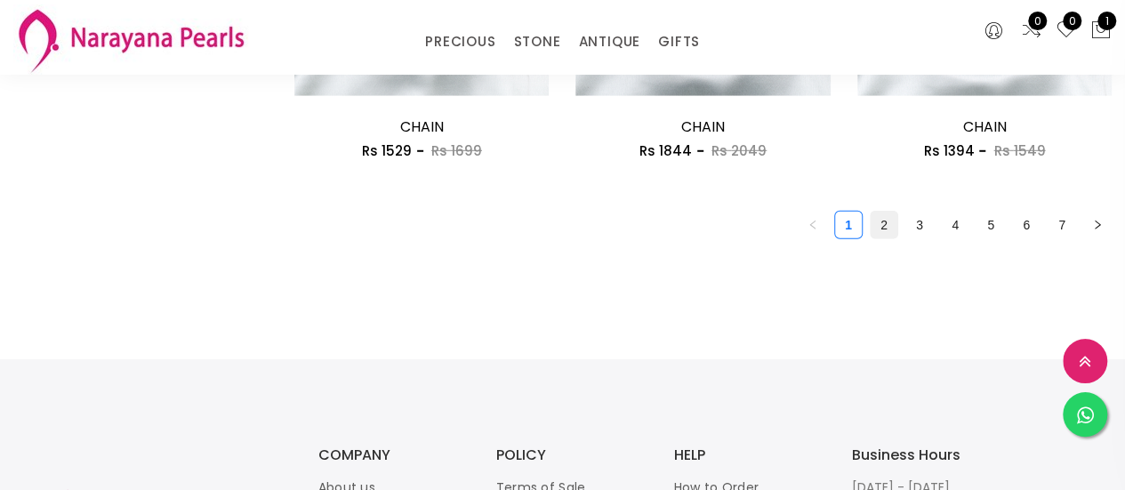
click at [877, 223] on link "2" at bounding box center [884, 225] width 27 height 27
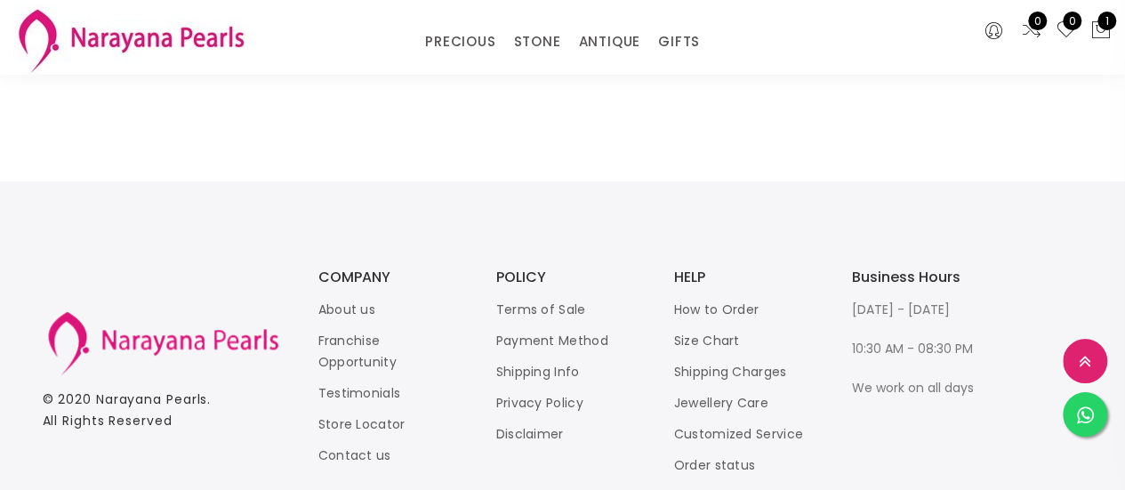
scroll to position [2402, 0]
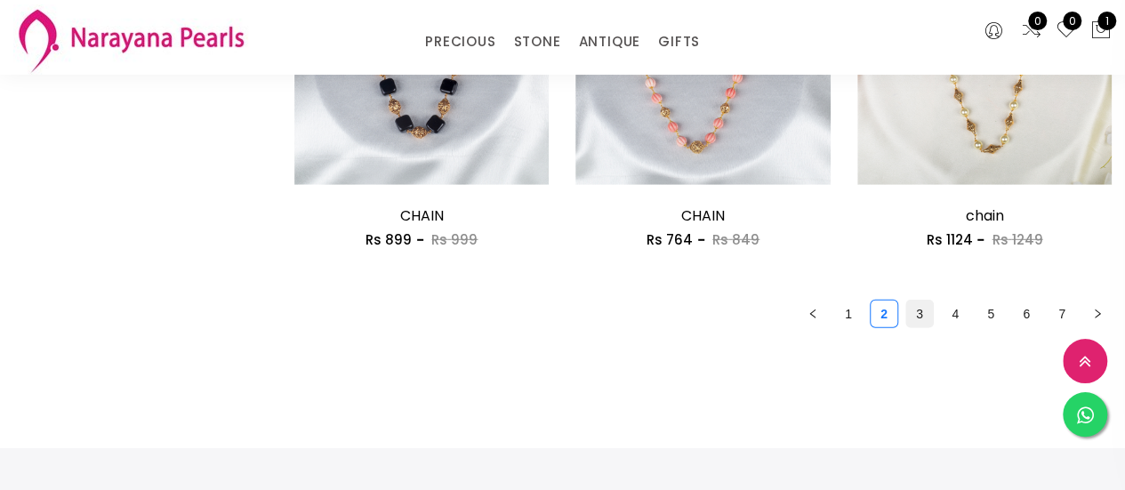
click at [917, 318] on link "3" at bounding box center [919, 314] width 27 height 27
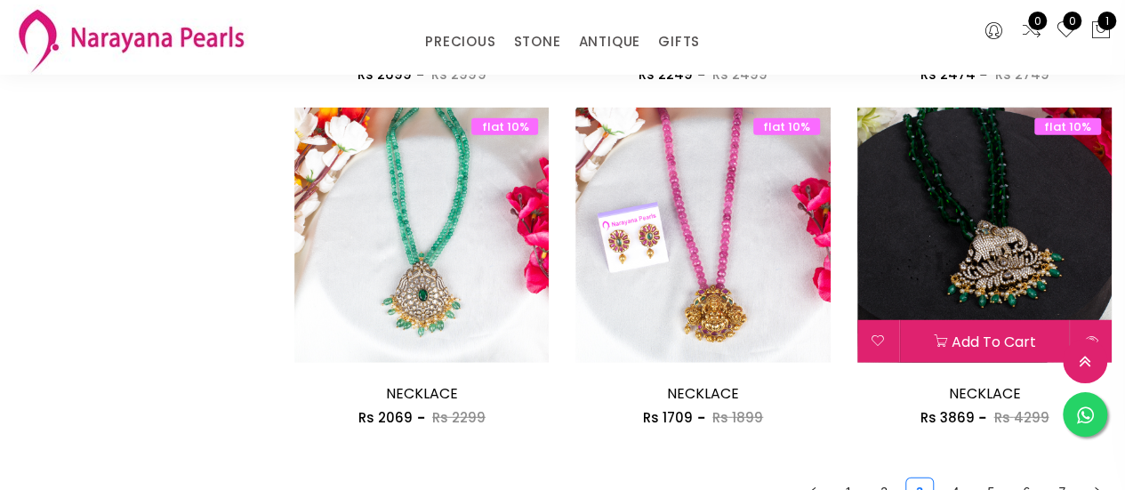
scroll to position [2313, 0]
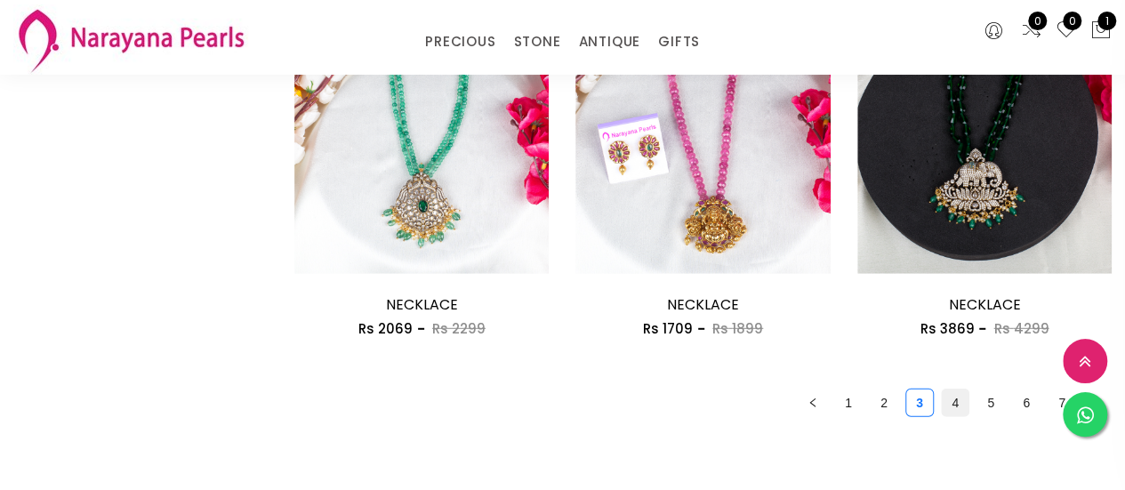
click at [948, 403] on link "4" at bounding box center [955, 403] width 27 height 27
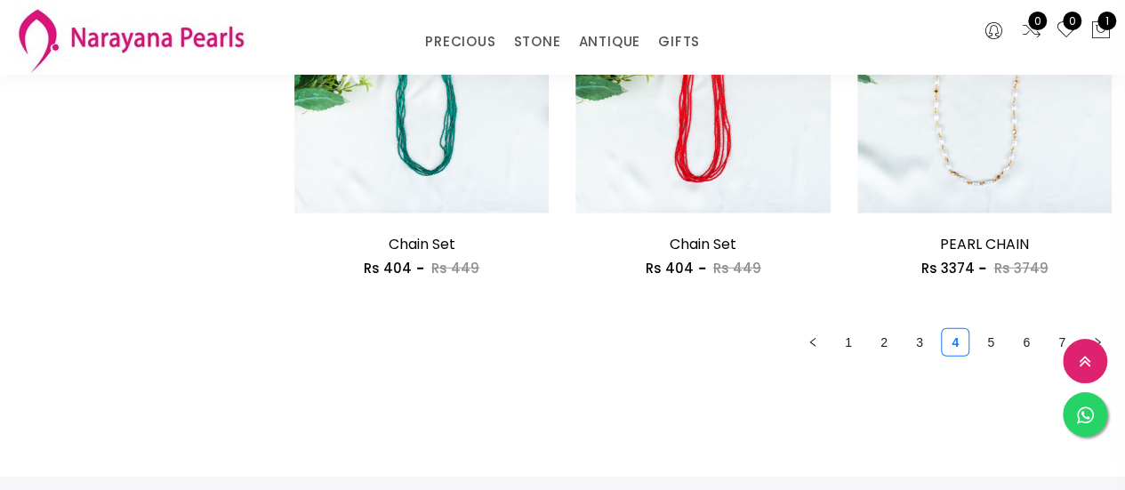
scroll to position [2402, 0]
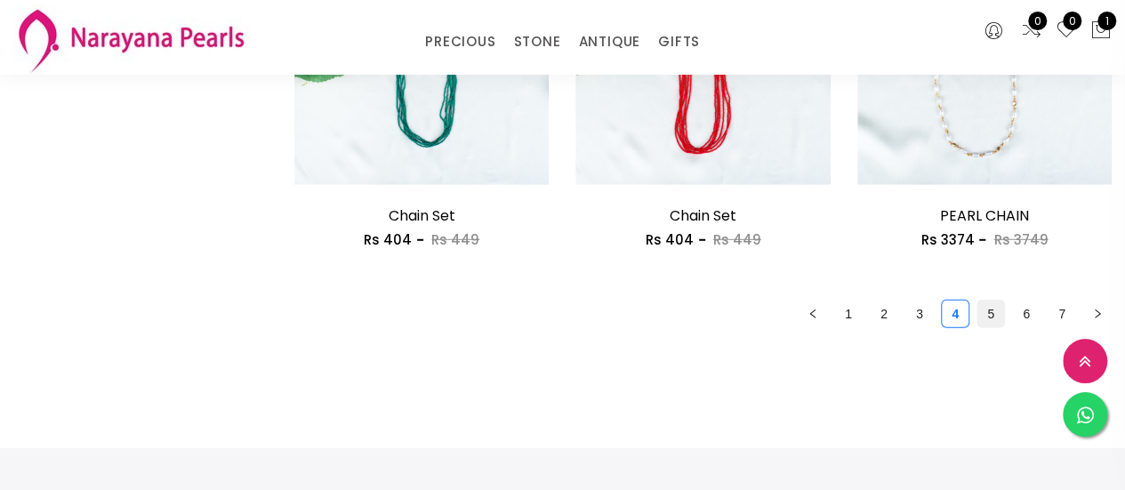
click at [994, 315] on link "5" at bounding box center [991, 314] width 27 height 27
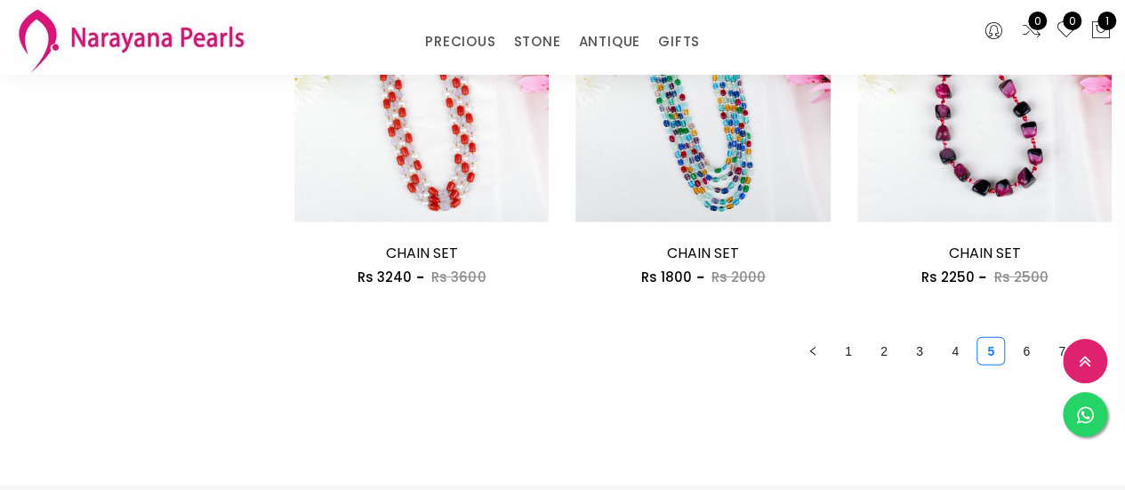
scroll to position [2402, 0]
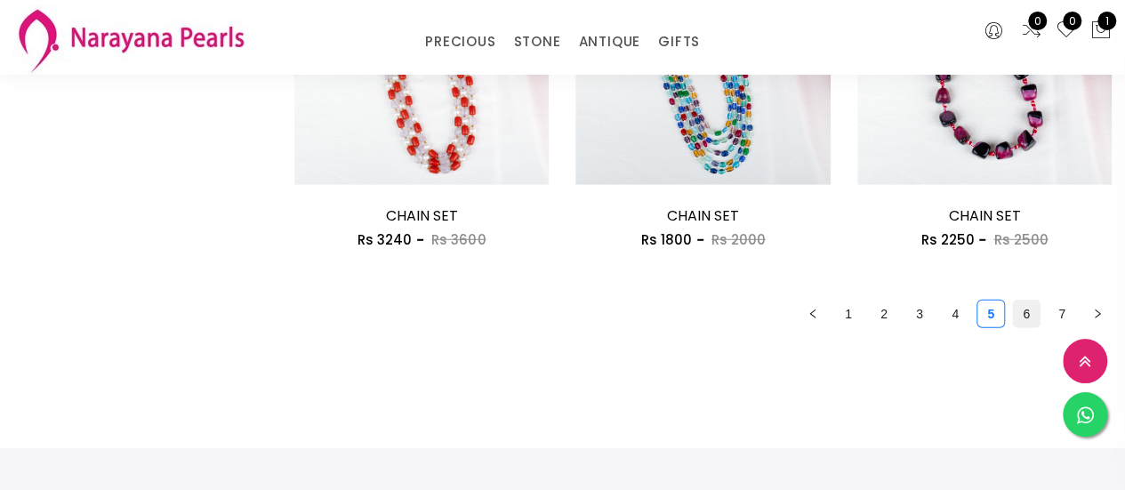
click at [1023, 318] on link "6" at bounding box center [1026, 314] width 27 height 27
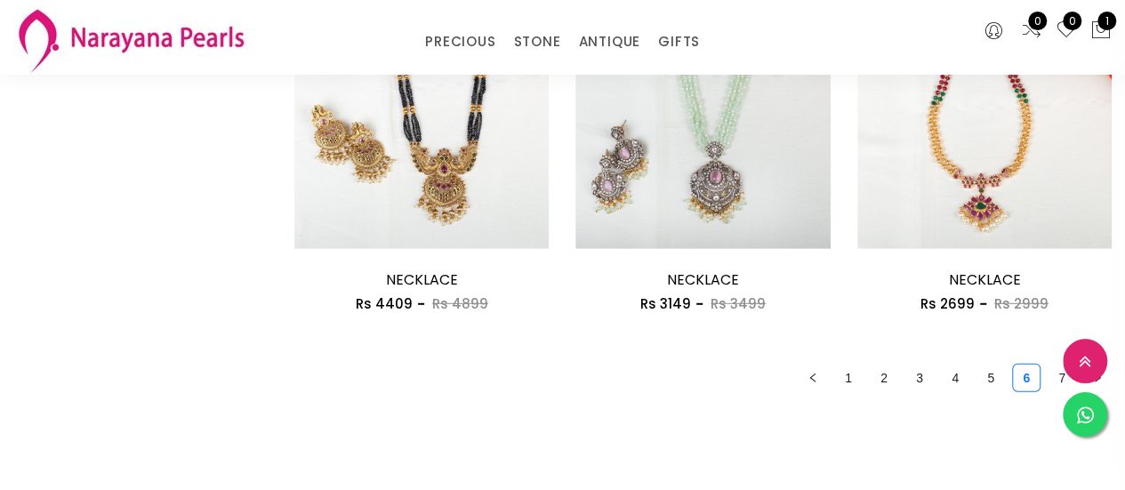
scroll to position [2491, 0]
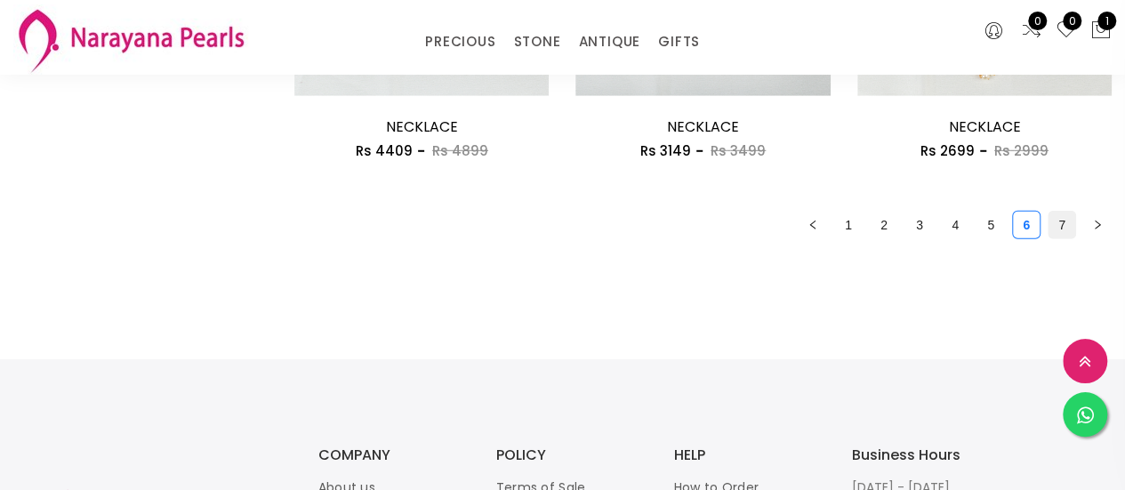
click at [1066, 226] on link "7" at bounding box center [1062, 225] width 27 height 27
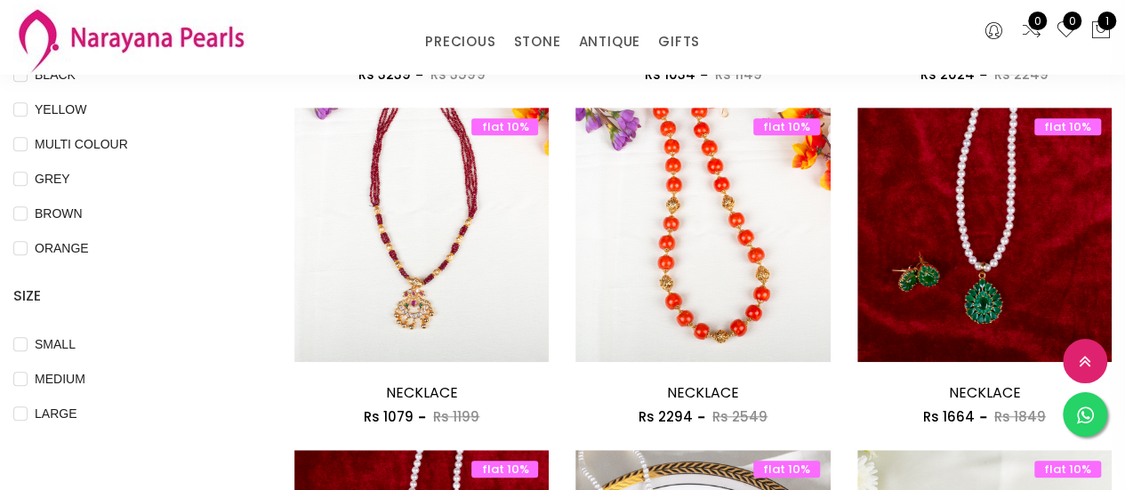
scroll to position [534, 0]
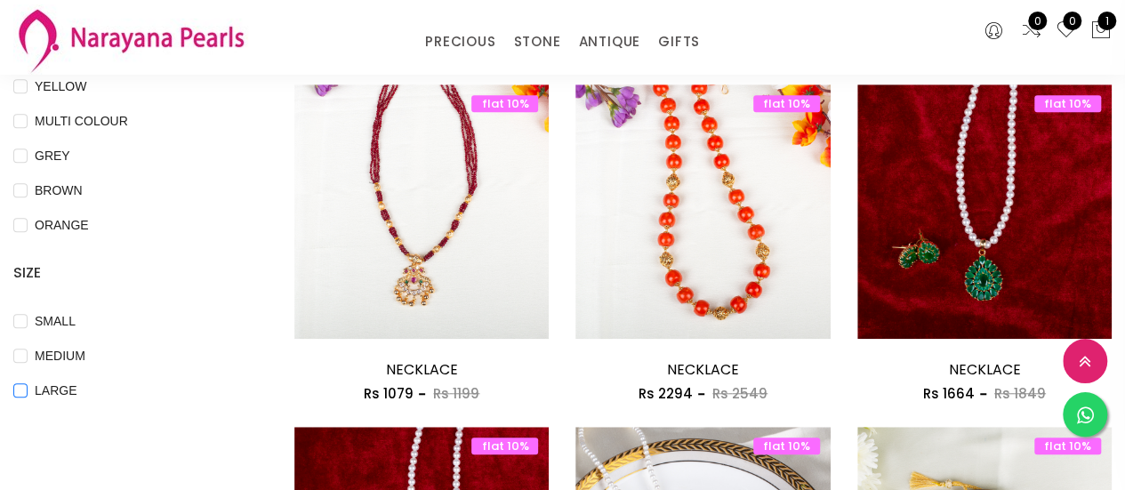
click at [58, 390] on span "LARGE" at bounding box center [56, 391] width 56 height 20
click at [28, 390] on input "LARGE" at bounding box center [20, 403] width 14 height 40
checkbox input "true"
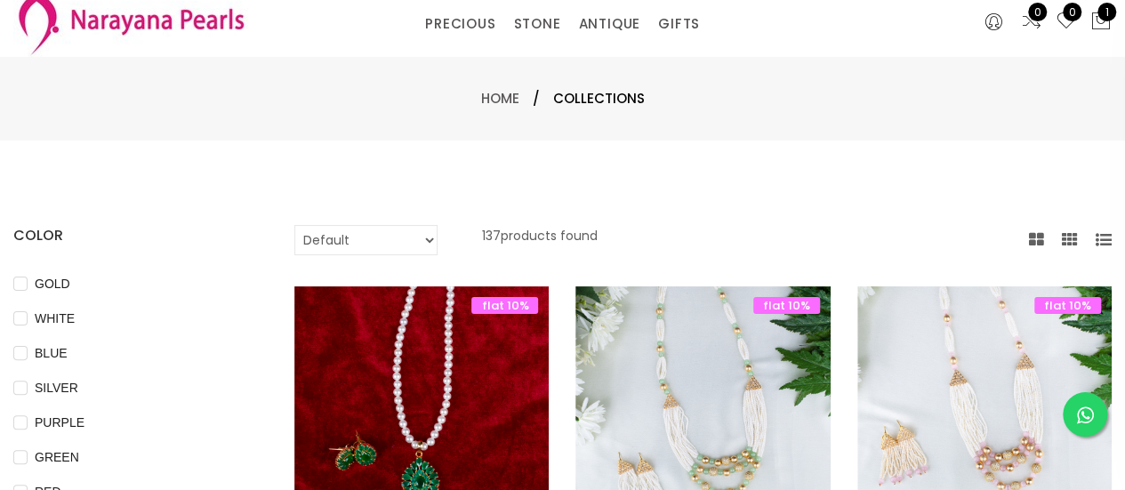
scroll to position [0, 0]
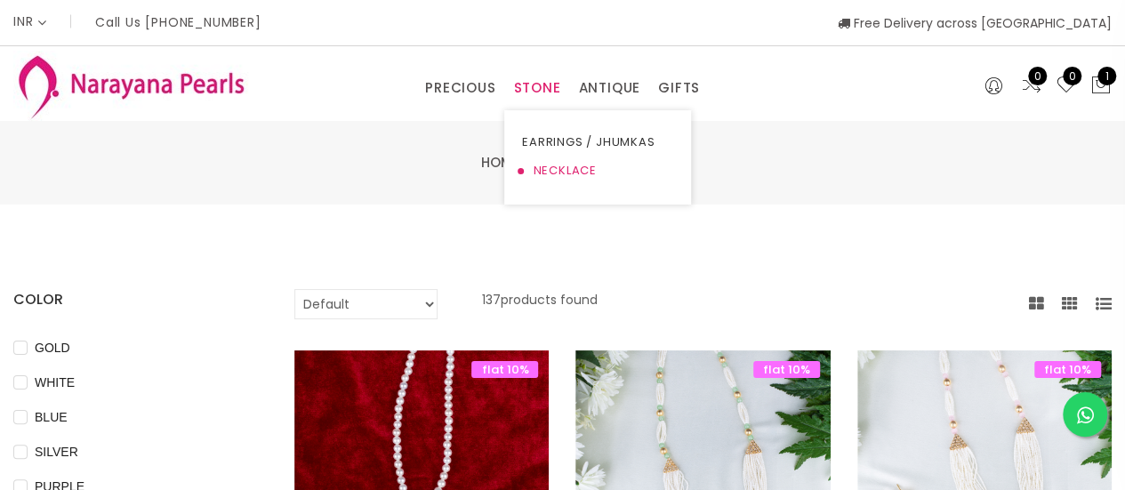
click at [559, 166] on link "NECKLACE" at bounding box center [597, 171] width 151 height 28
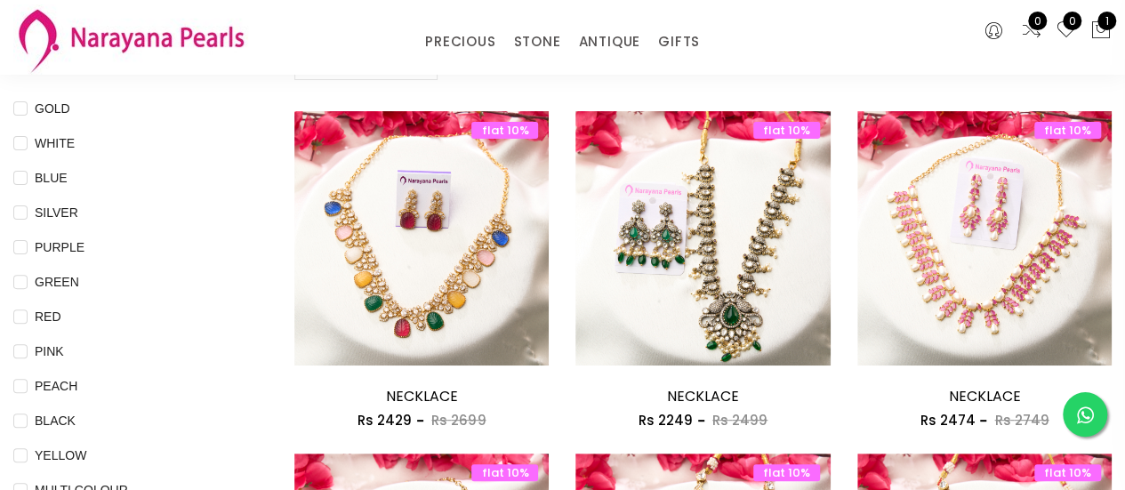
scroll to position [178, 0]
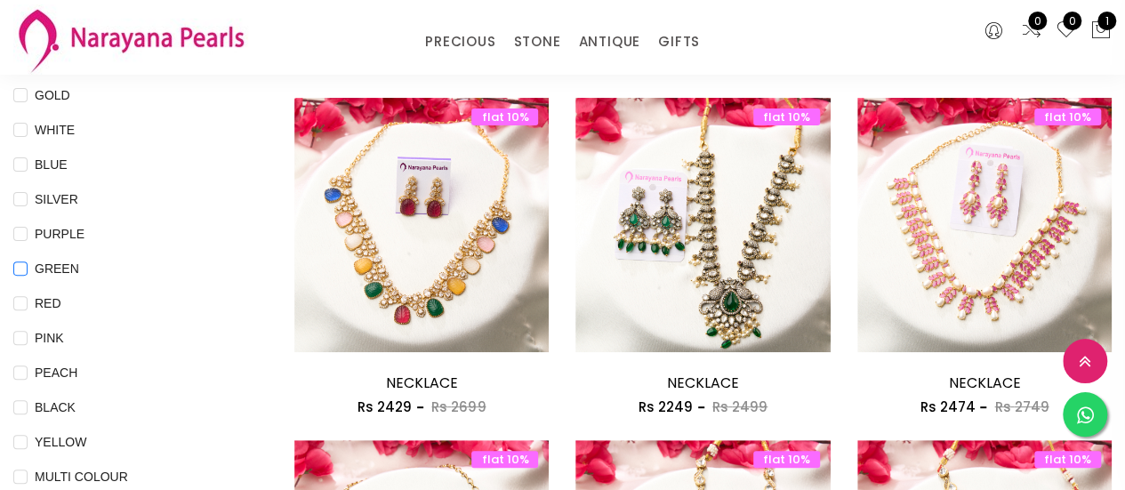
click at [46, 265] on span "GREEN" at bounding box center [57, 269] width 59 height 20
click at [28, 265] on input "GREEN" at bounding box center [20, 282] width 14 height 40
checkbox input "true"
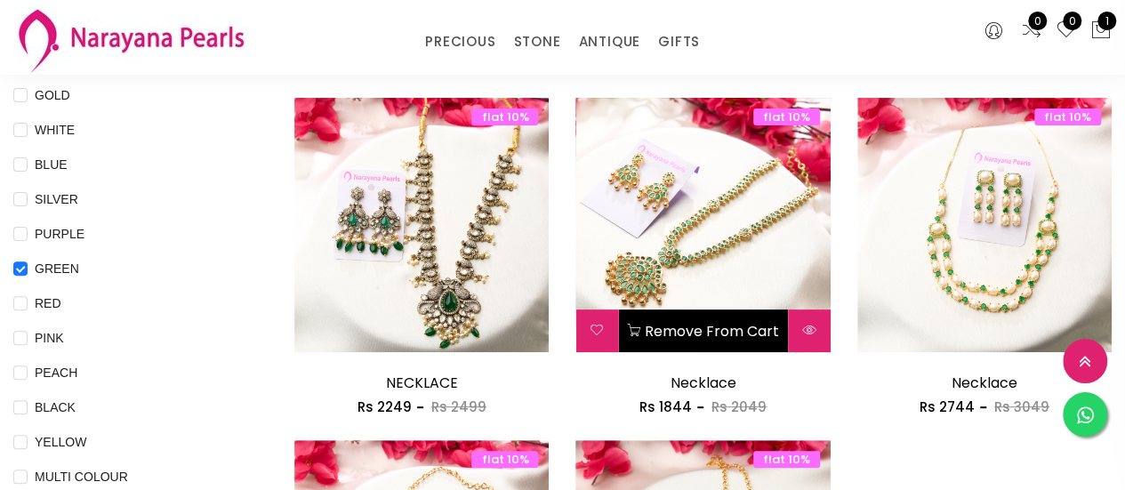
click at [753, 262] on img at bounding box center [703, 225] width 254 height 254
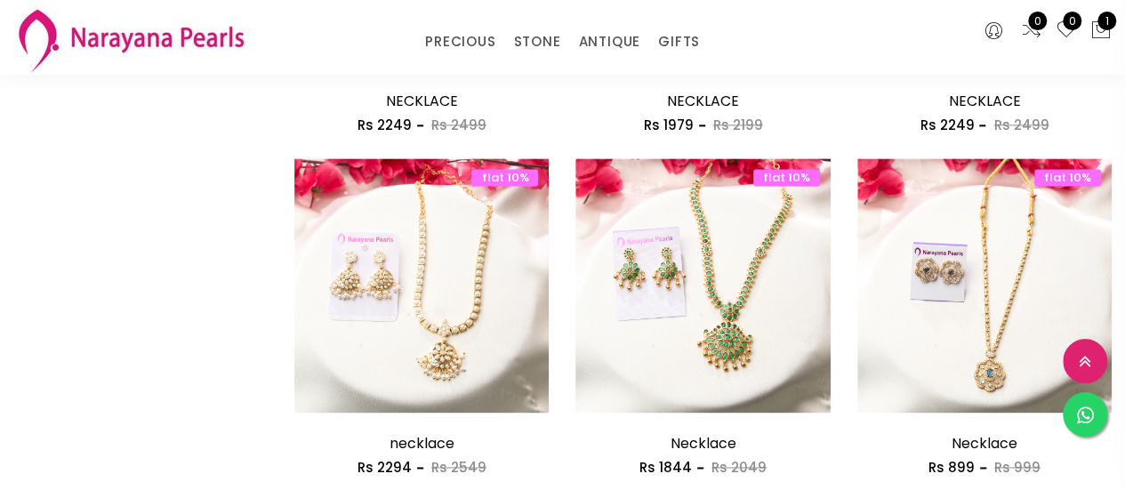
scroll to position [1245, 0]
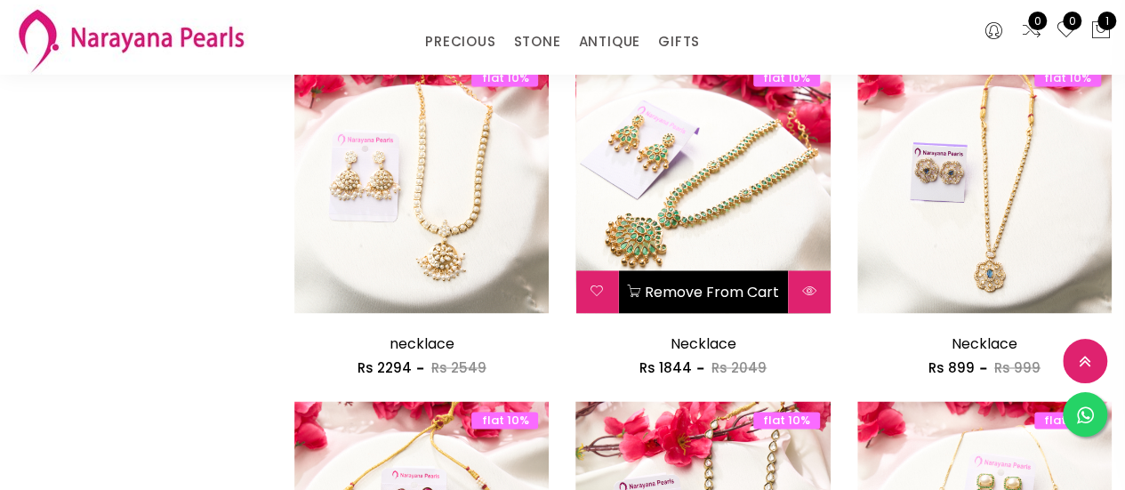
click at [760, 193] on img at bounding box center [703, 186] width 254 height 254
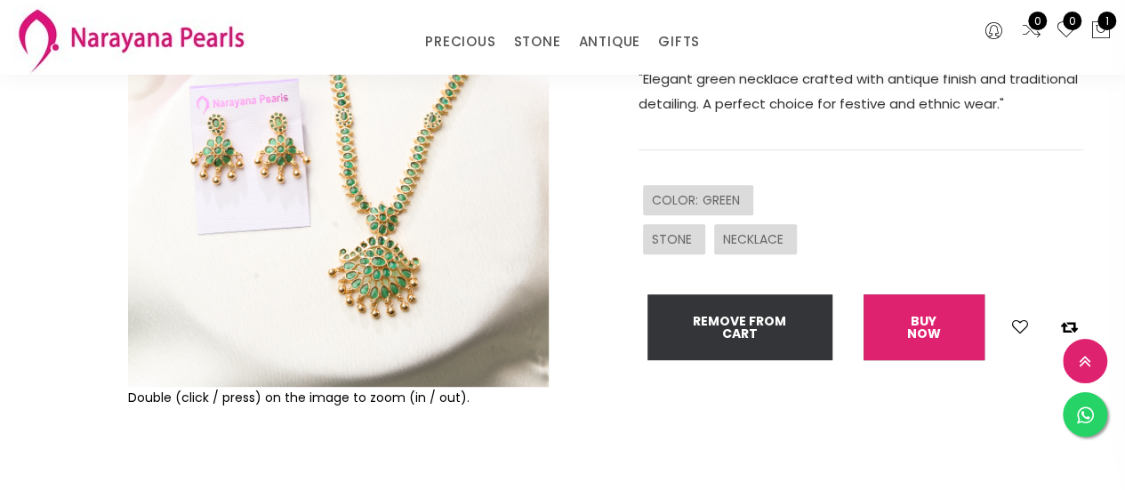
scroll to position [267, 0]
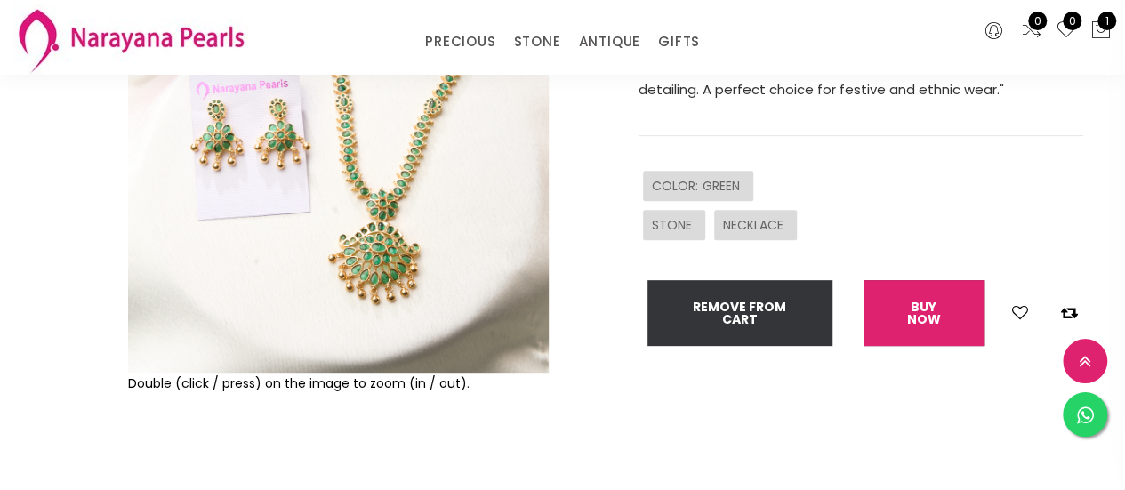
click at [939, 302] on button "Buy now" at bounding box center [924, 313] width 121 height 66
select select "IN"
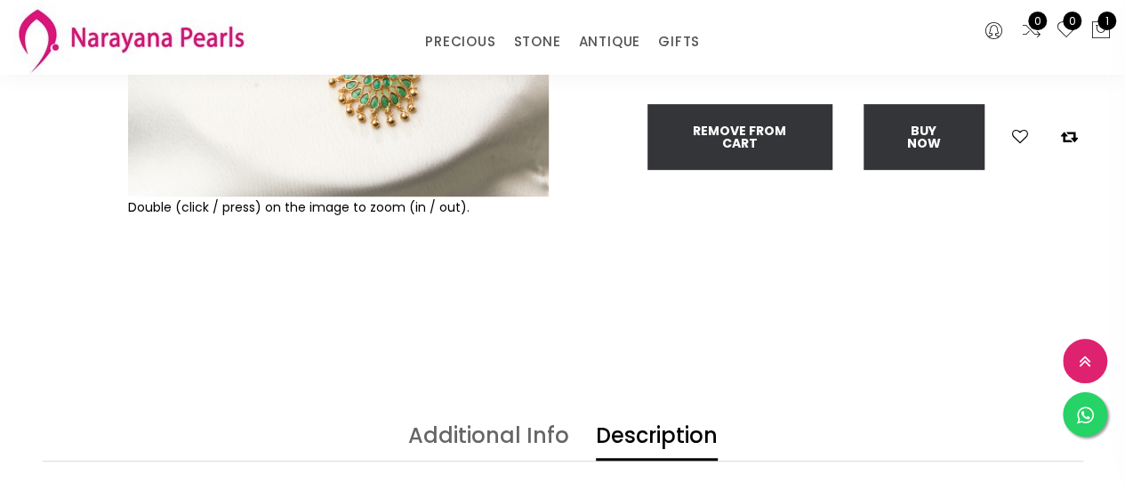
scroll to position [445, 0]
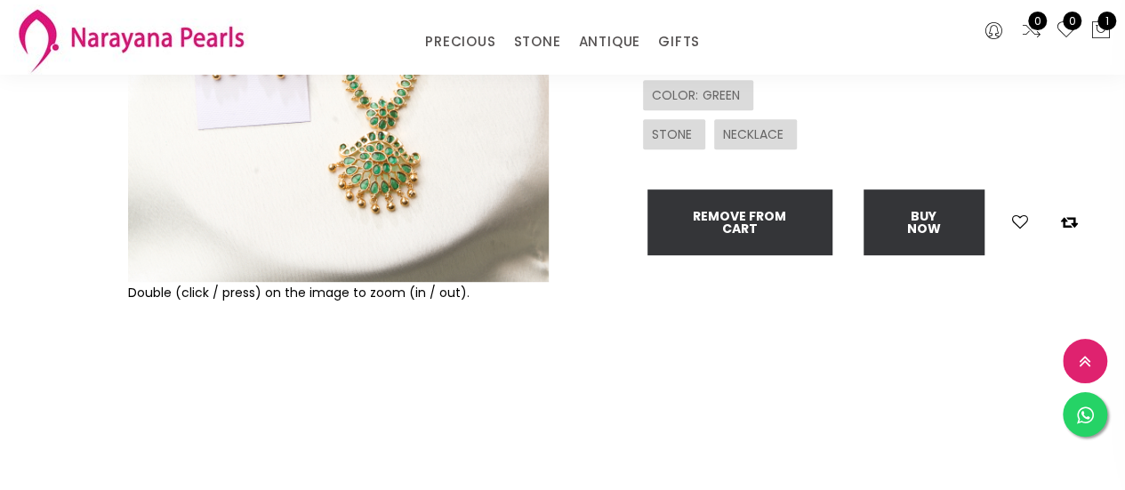
scroll to position [356, 0]
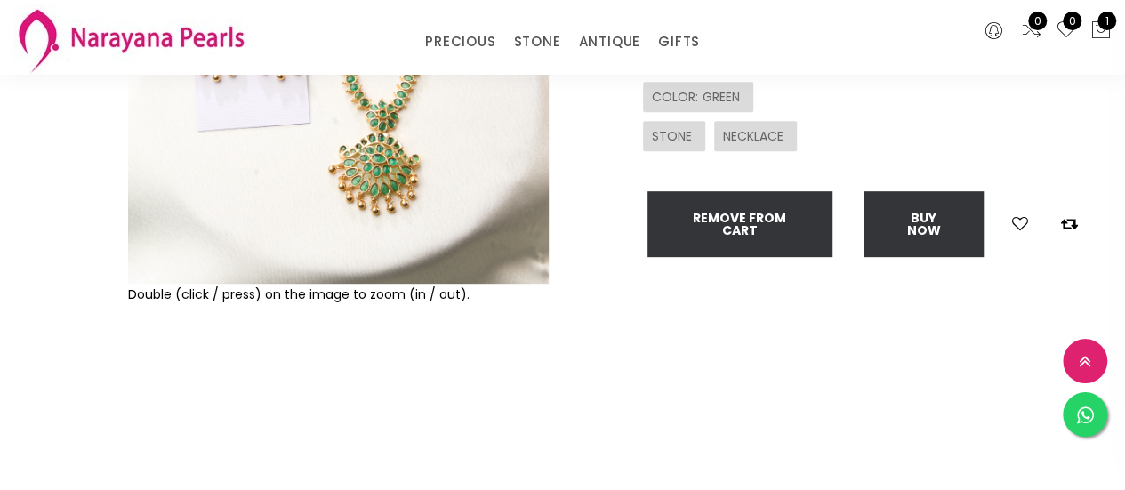
click at [396, 106] on img at bounding box center [338, 73] width 421 height 421
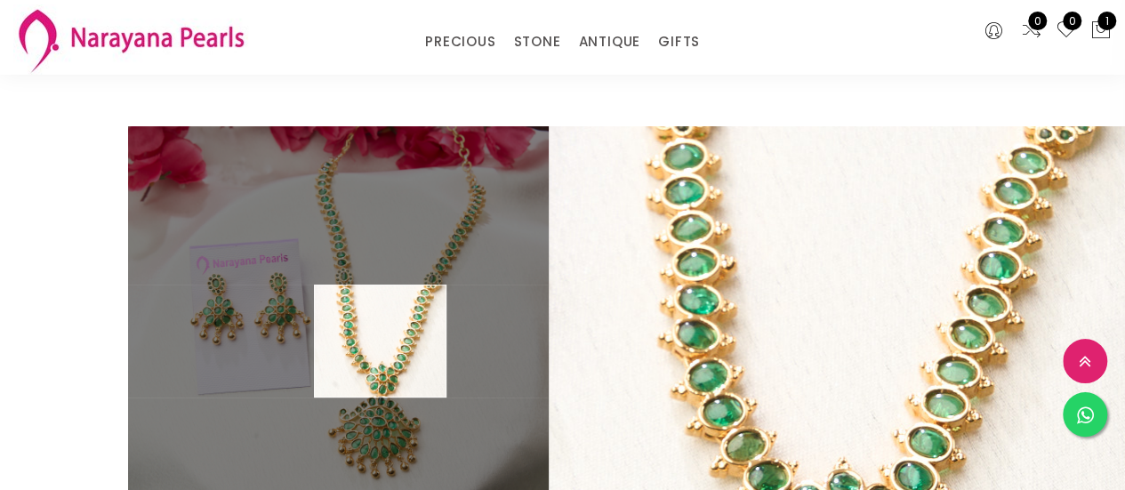
scroll to position [89, 0]
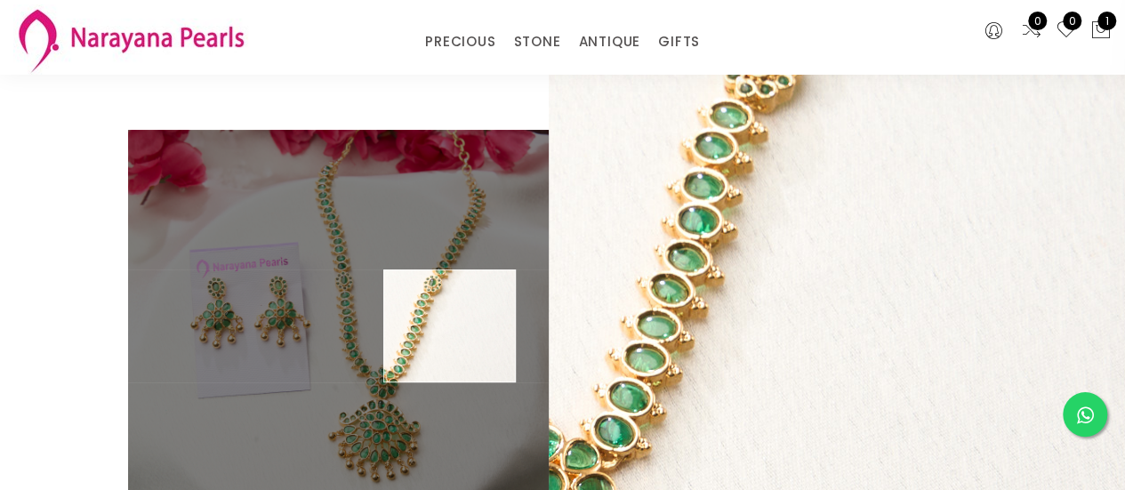
click at [450, 326] on img at bounding box center [338, 340] width 421 height 421
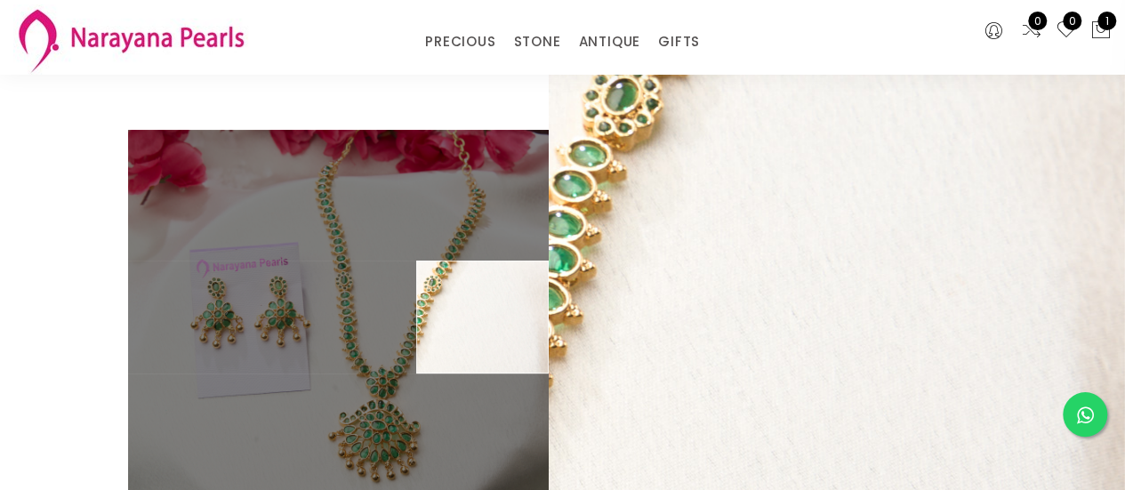
click at [839, 347] on div "COLOR : GREEN" at bounding box center [861, 363] width 445 height 39
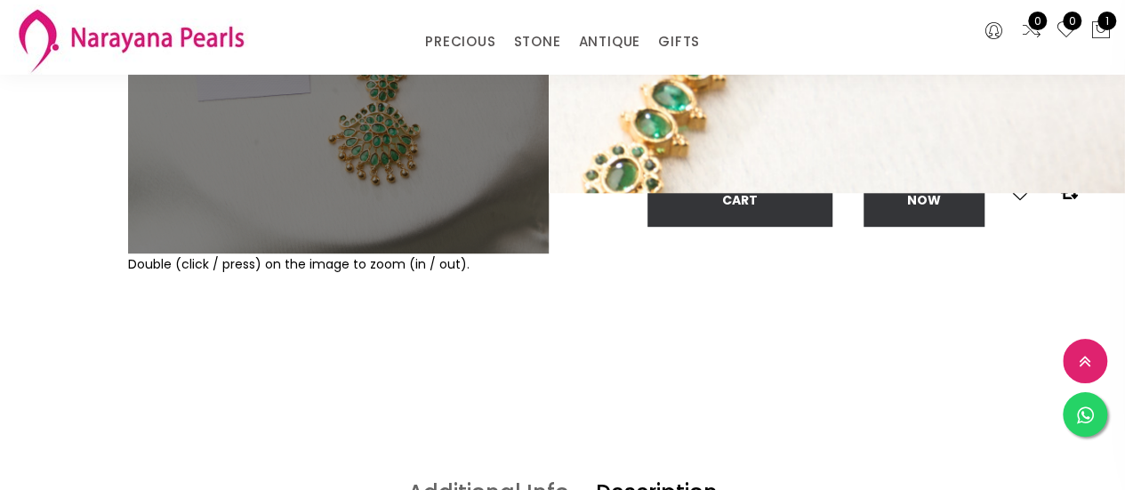
scroll to position [356, 0]
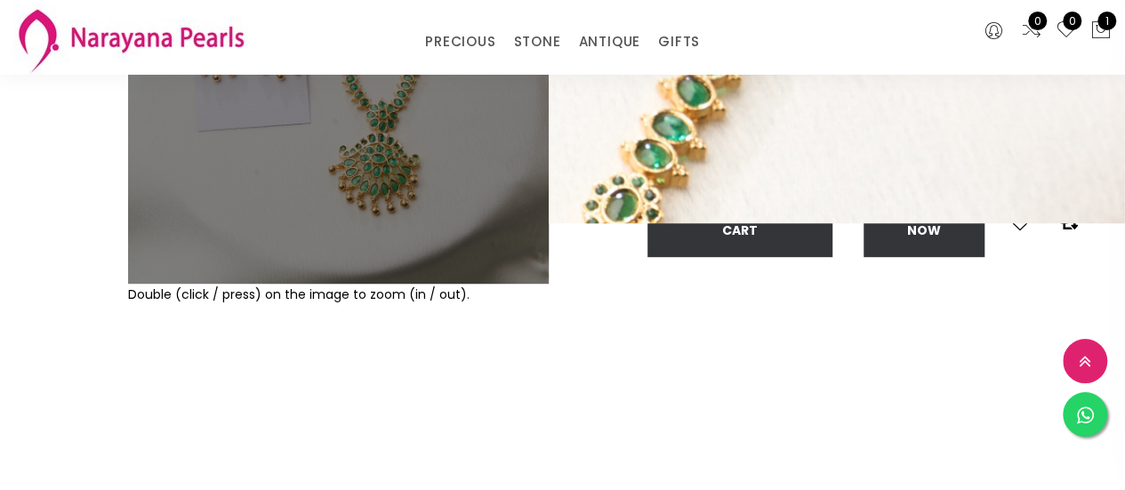
click at [622, 346] on div "Necklace sku : NLTPGR10002049062541001-1201 Rs 1844 Rs 2049 "Elegant green neck…" at bounding box center [830, 143] width 534 height 560
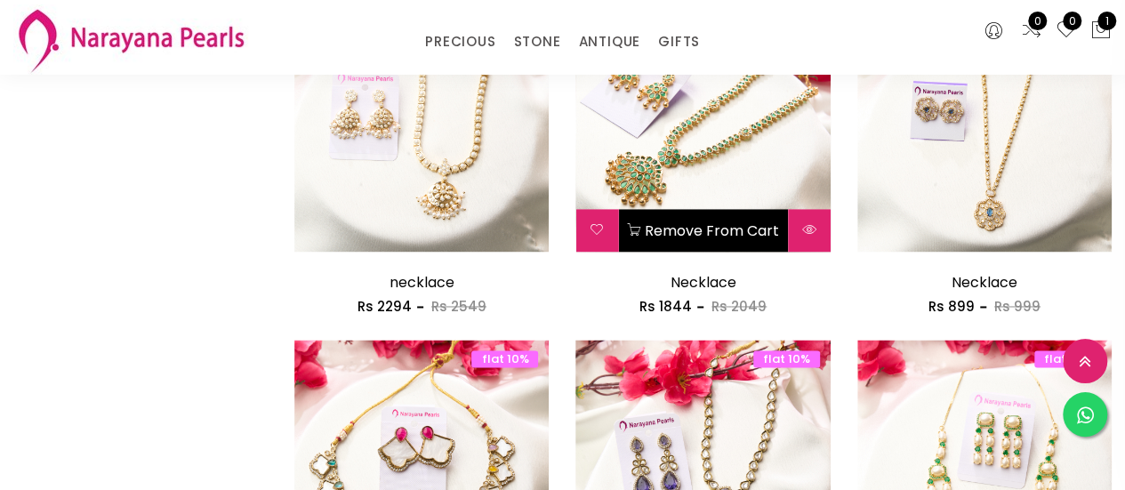
scroll to position [1331, 0]
